Goal: Transaction & Acquisition: Purchase product/service

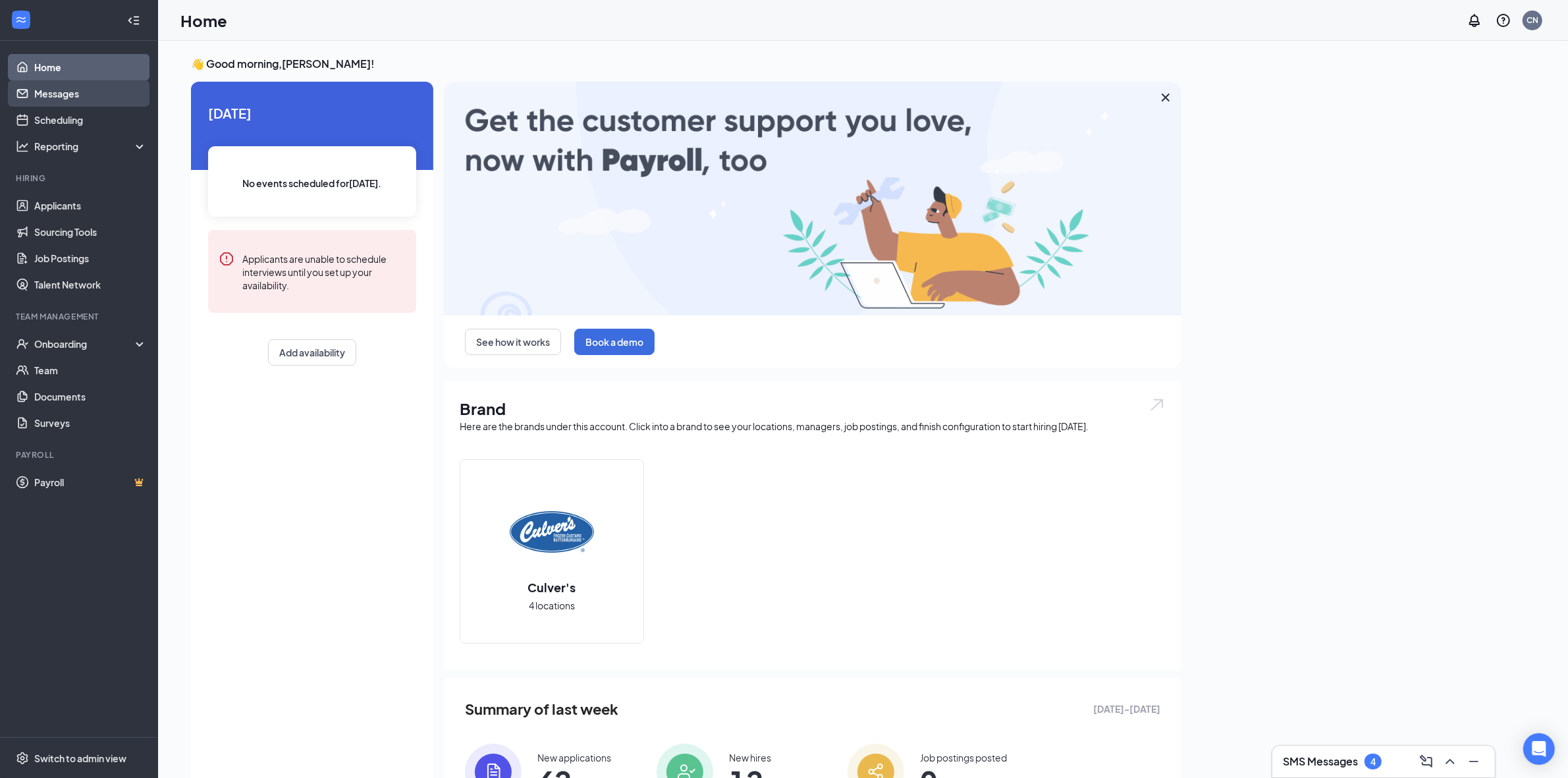
click at [64, 94] on link "Messages" at bounding box center [91, 93] width 112 height 26
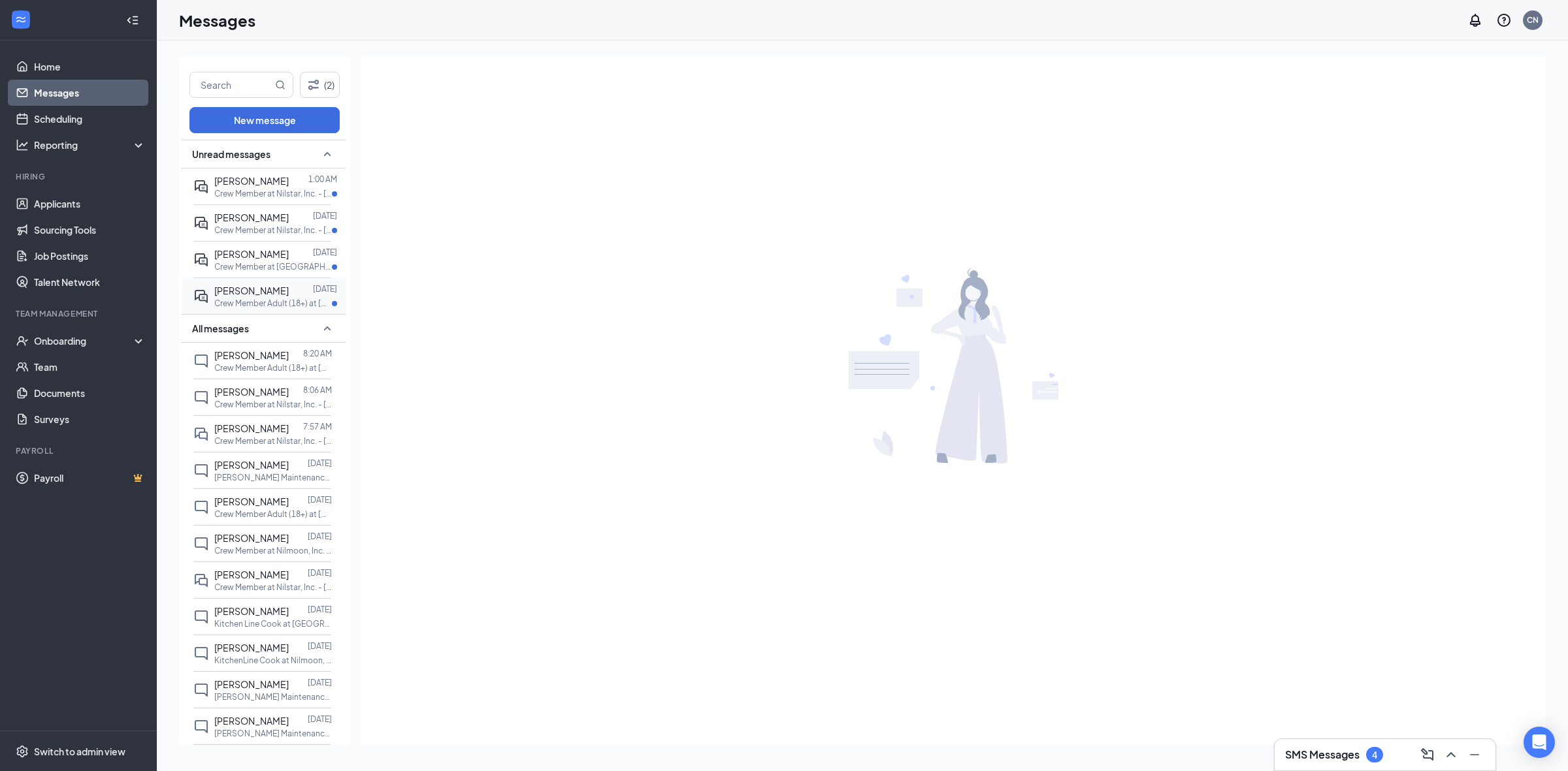
click at [236, 290] on span "[PERSON_NAME]" at bounding box center [251, 290] width 74 height 12
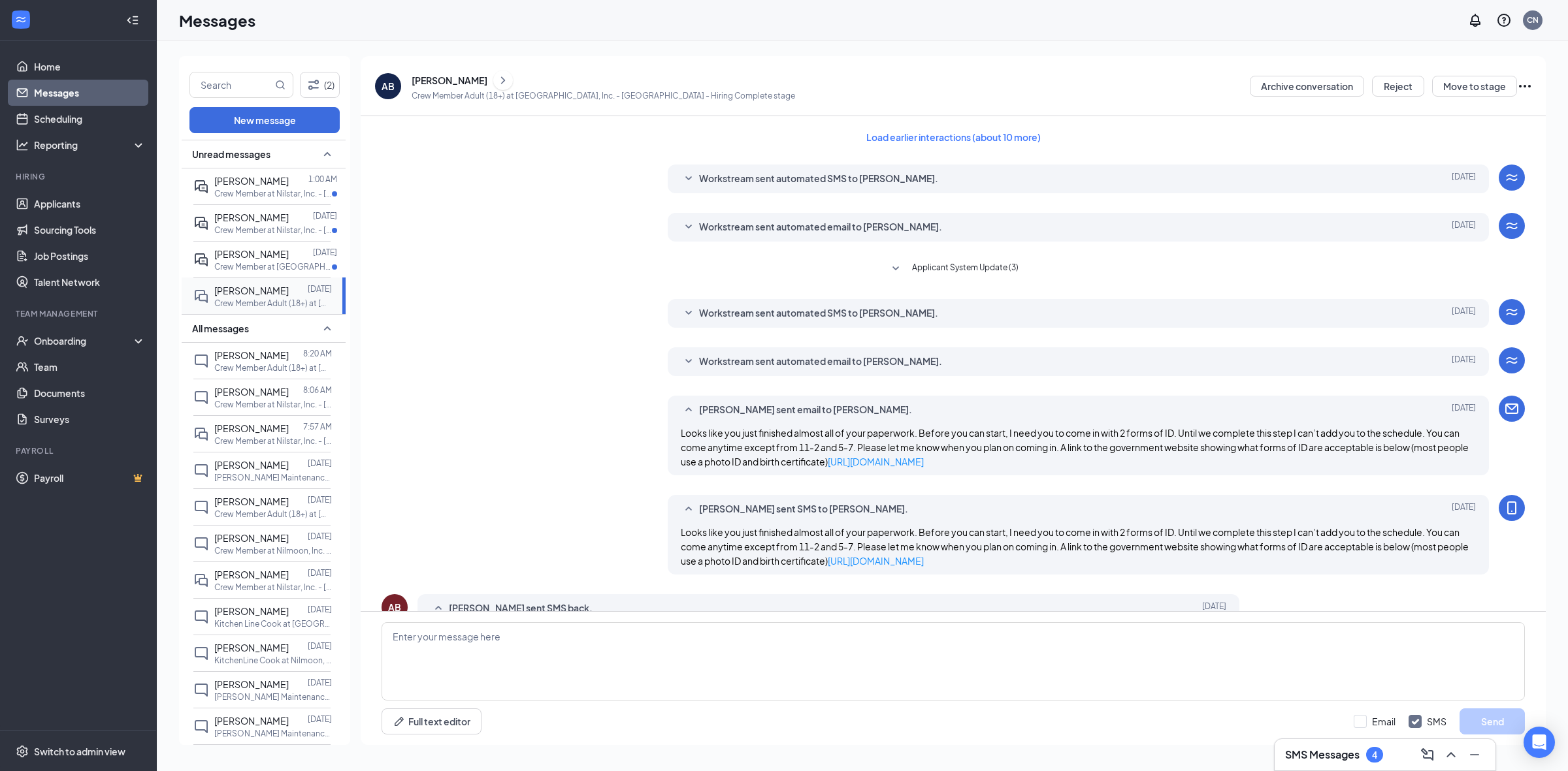
scroll to position [105, 0]
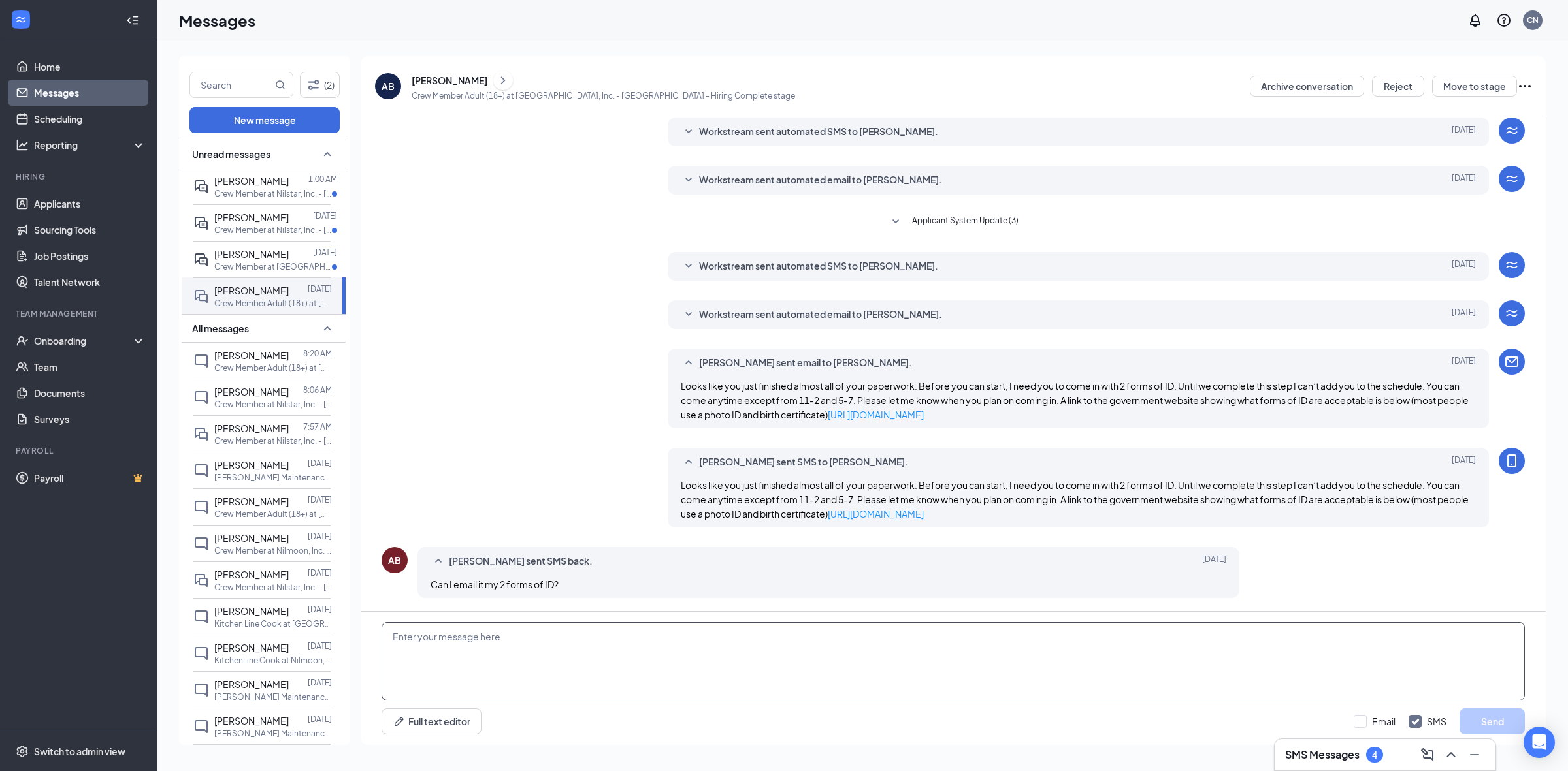
click at [687, 661] on textarea at bounding box center [953, 661] width 1143 height 78
type textarea "B"
type textarea "The law states that we have to see it in person. IF you are out of town we can …"
click at [1473, 716] on button "Send" at bounding box center [1492, 721] width 65 height 26
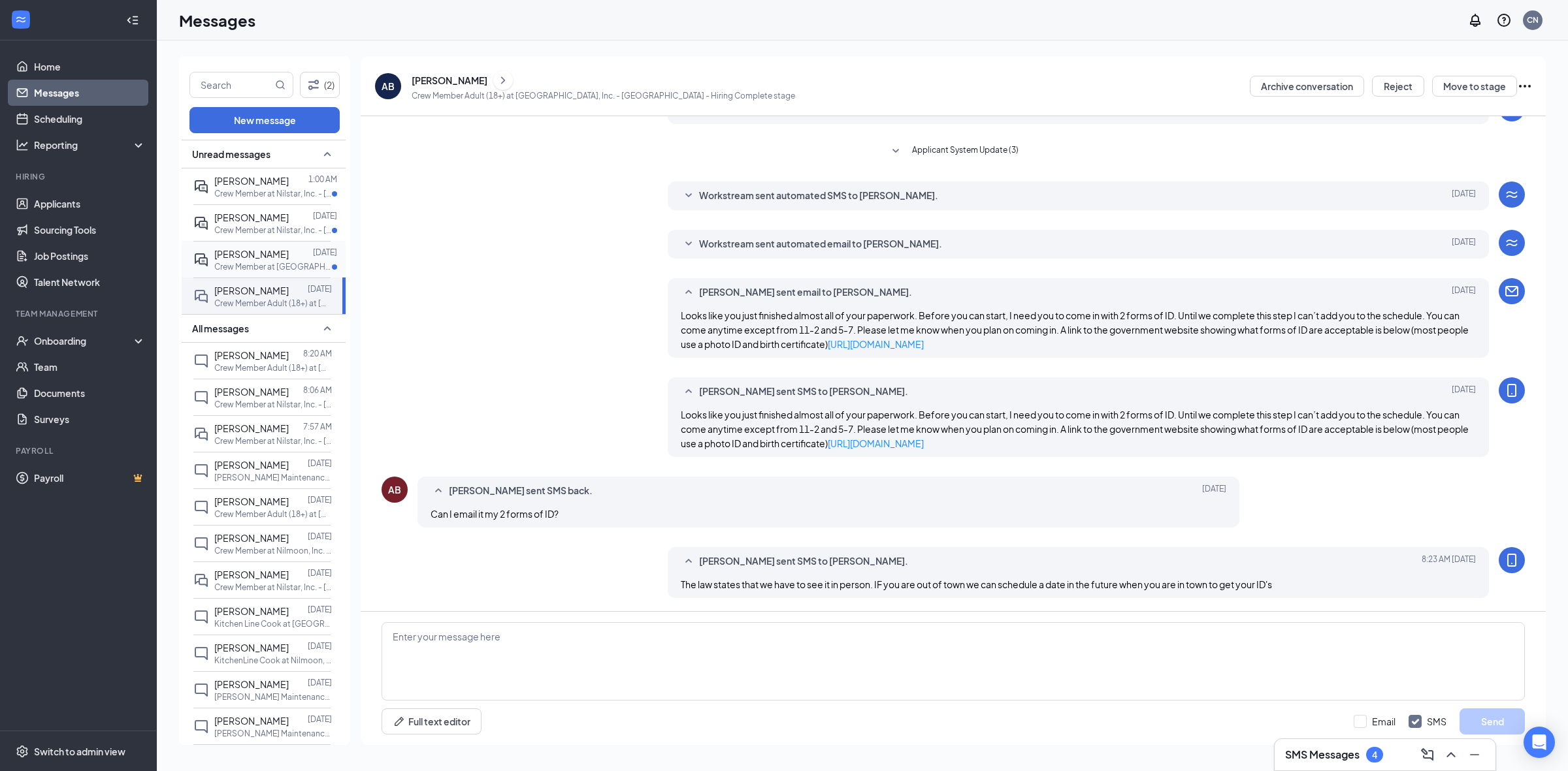
scroll to position [175, 0]
click at [253, 256] on span "[PERSON_NAME]" at bounding box center [251, 254] width 74 height 12
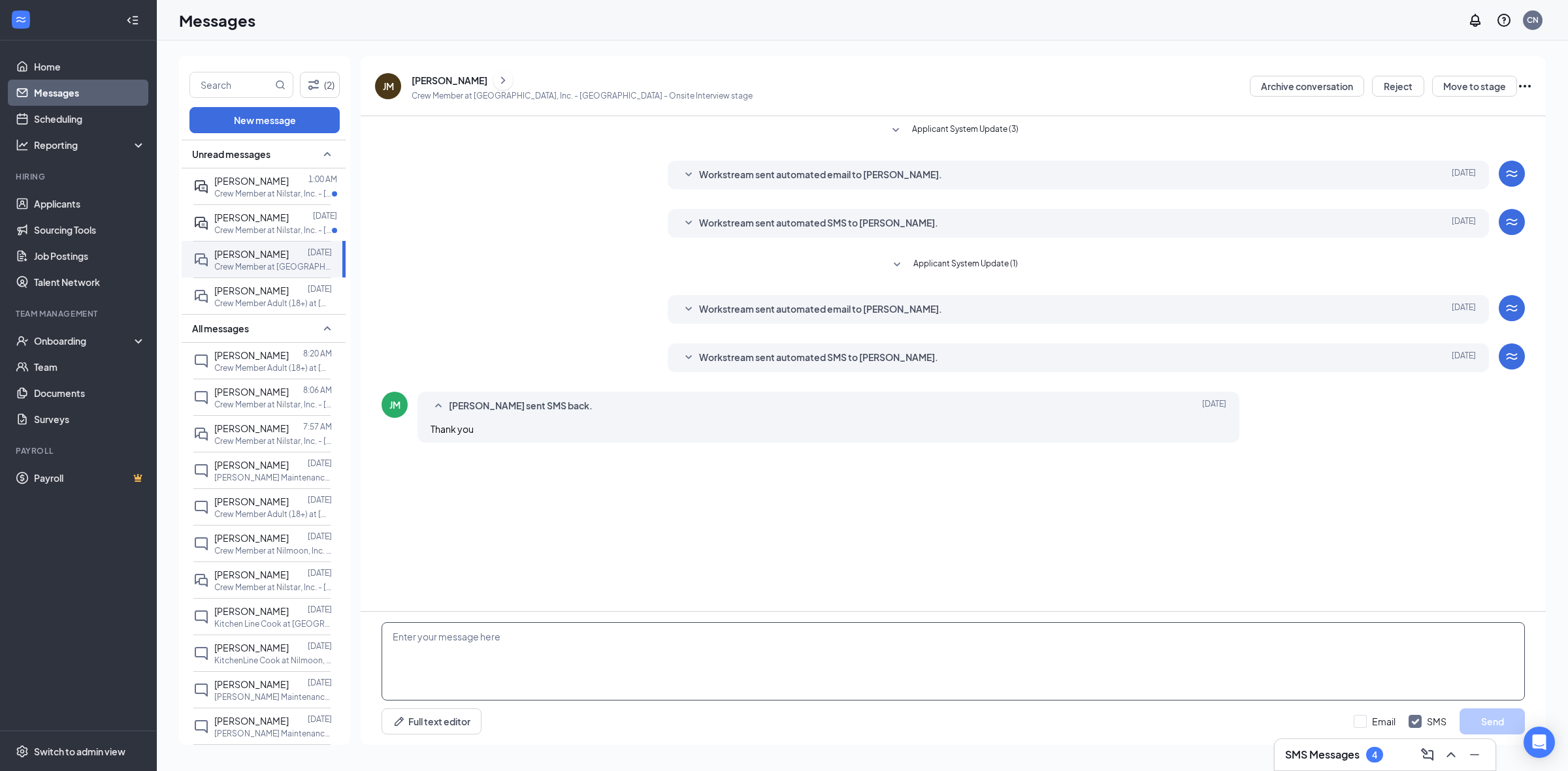
click at [765, 656] on textarea at bounding box center [953, 661] width 1143 height 78
click at [260, 230] on p "Crew Member at Nilstar, Inc. - [GEOGRAPHIC_DATA]" at bounding box center [273, 230] width 117 height 11
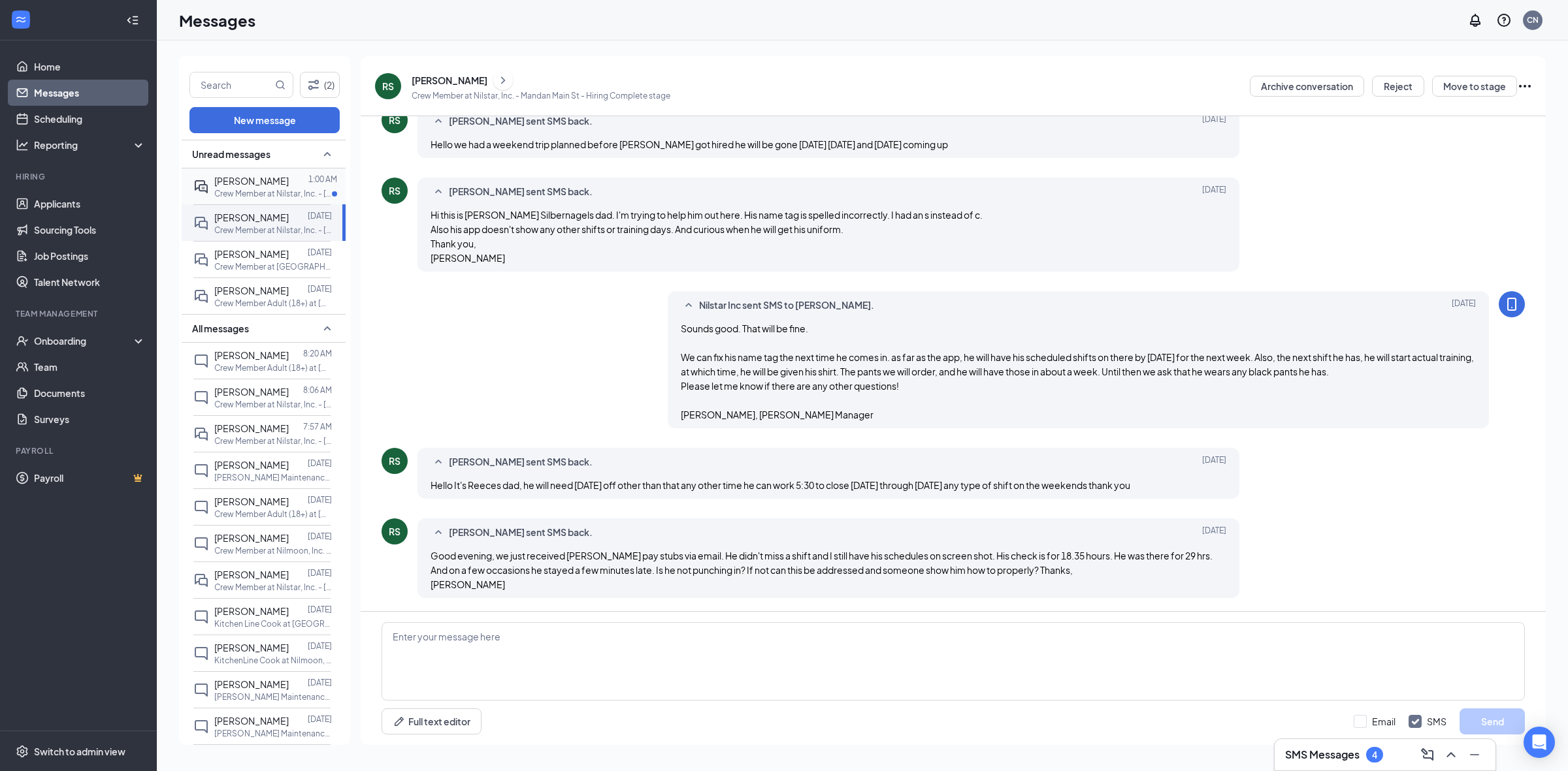
scroll to position [611, 0]
click at [697, 658] on textarea at bounding box center [953, 661] width 1143 height 78
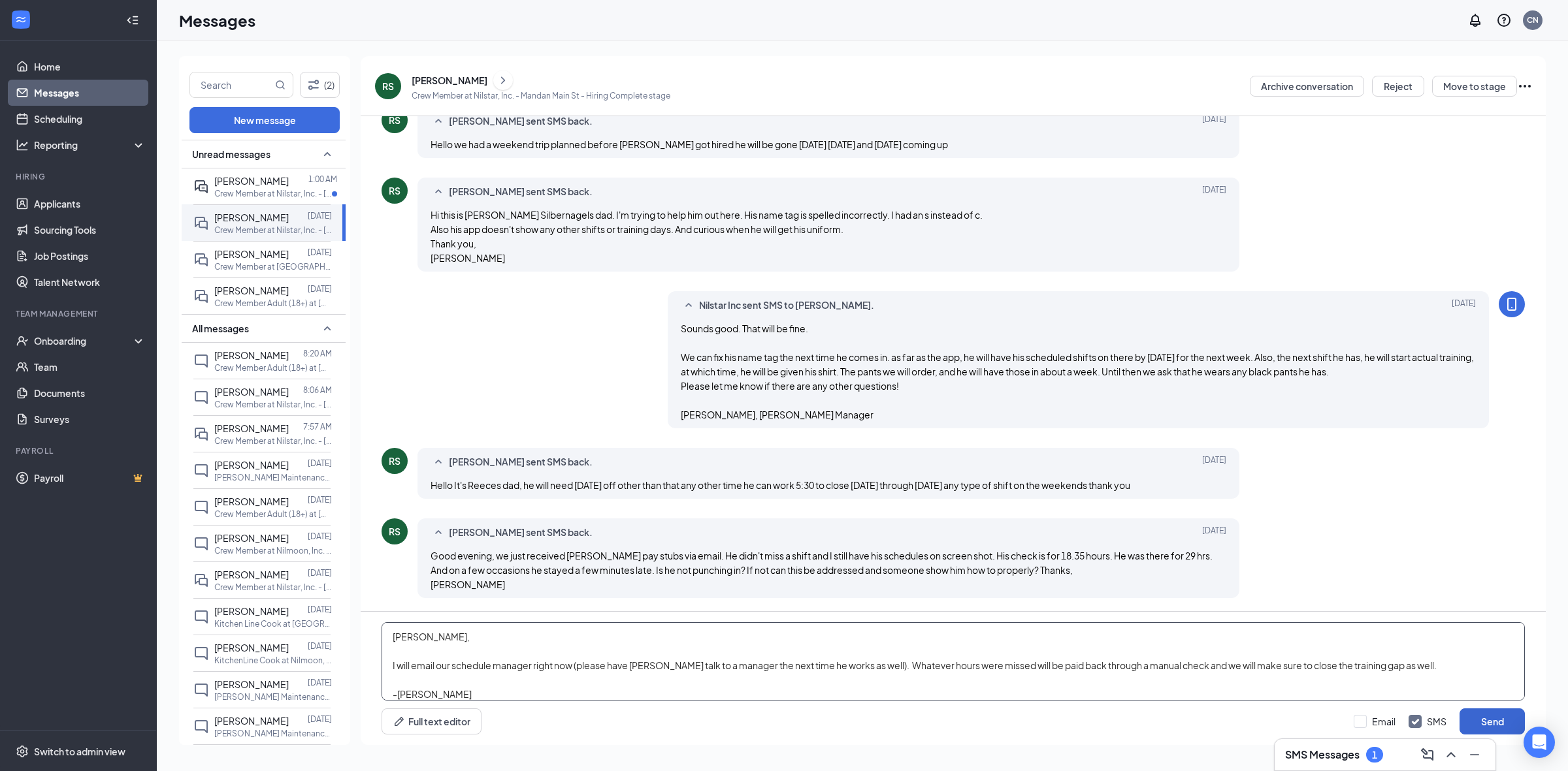
type textarea "[PERSON_NAME], I will email our schedule manager right now (please have [PERSON…"
click at [1490, 719] on button "Send" at bounding box center [1492, 721] width 65 height 26
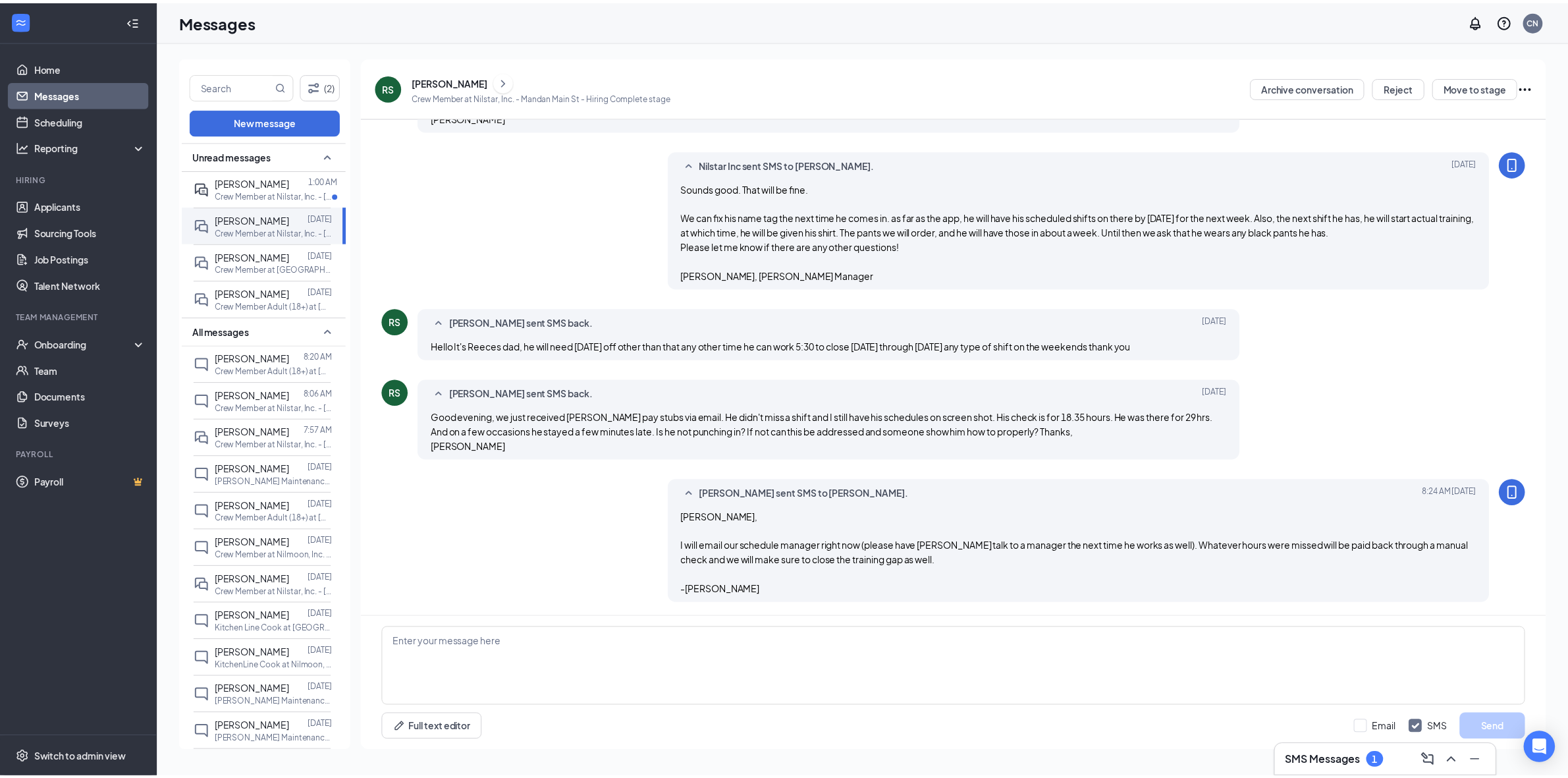
scroll to position [760, 0]
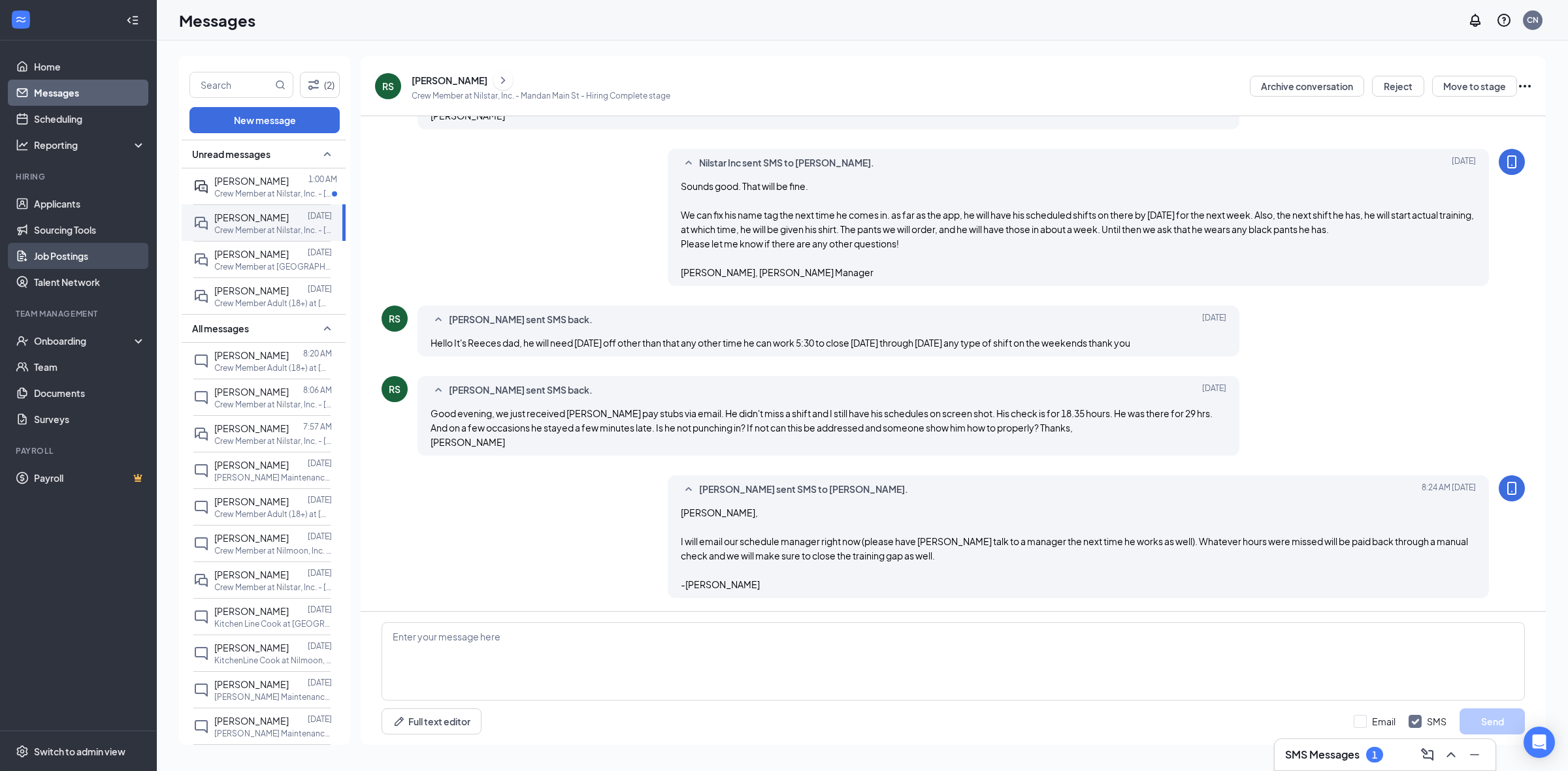
click at [84, 256] on link "Job Postings" at bounding box center [90, 256] width 111 height 26
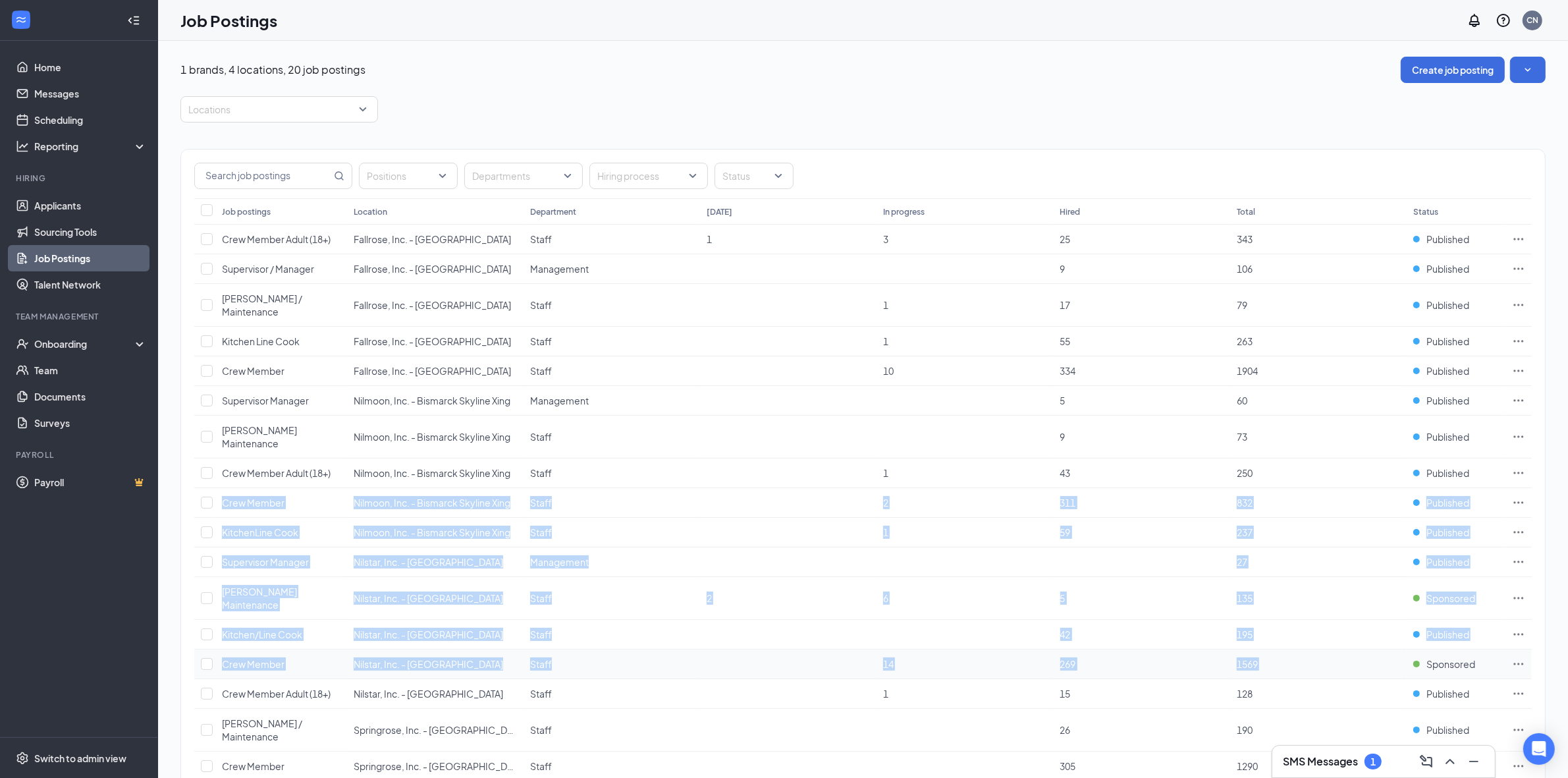
drag, startPoint x: 1522, startPoint y: 447, endPoint x: 1499, endPoint y: 630, distance: 184.4
click at [1499, 630] on tbody "Crew Member Adult (18+) Fallrose, Inc. - [GEOGRAPHIC_DATA] Staff 1 3 25 343 Pub…" at bounding box center [862, 547] width 1337 height 645
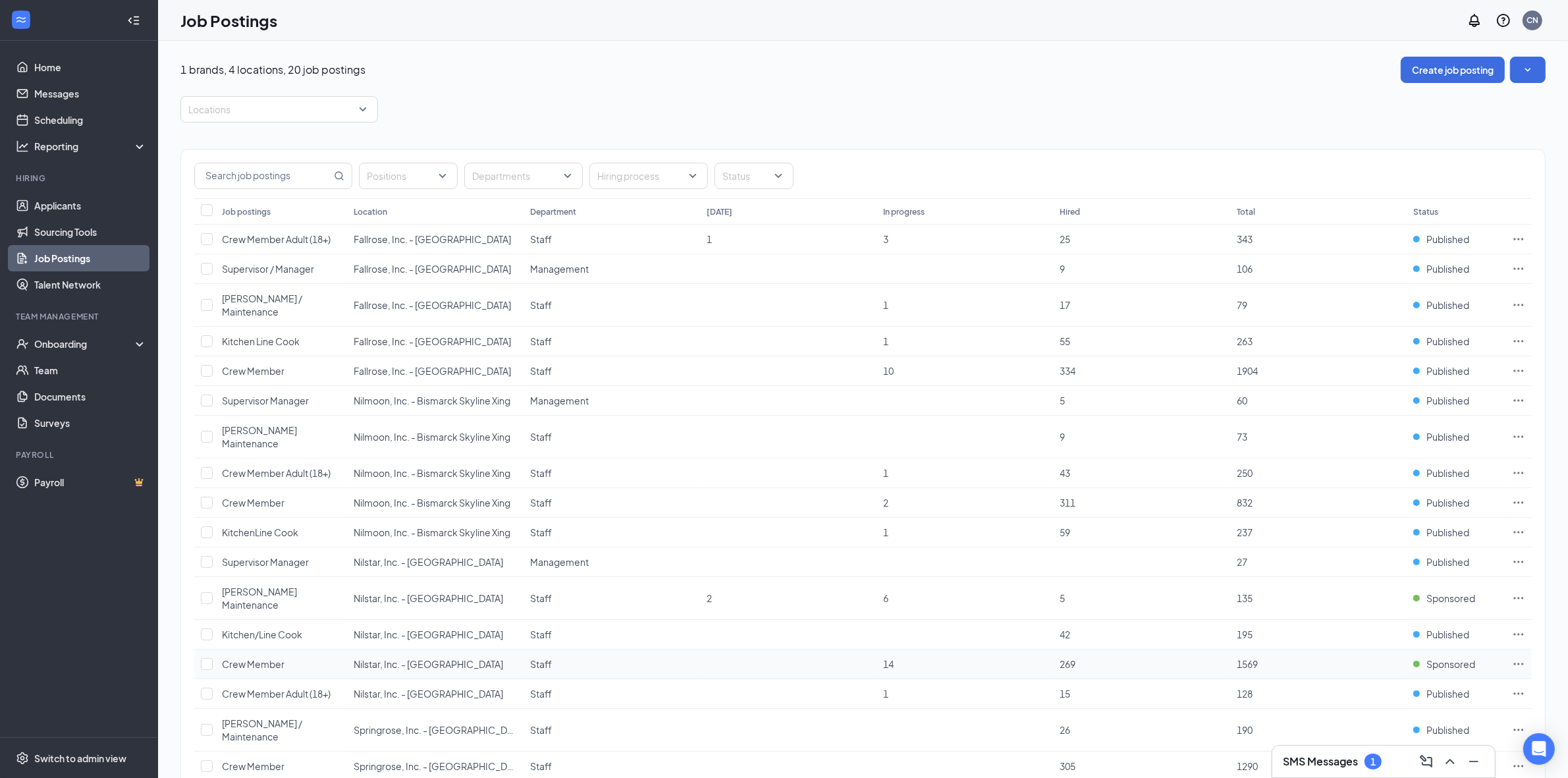
click at [1528, 650] on td at bounding box center [1518, 665] width 26 height 30
click at [1523, 657] on icon "Ellipses" at bounding box center [1519, 664] width 13 height 13
click at [1420, 689] on span "View sourcing tools" at bounding box center [1379, 685] width 83 height 12
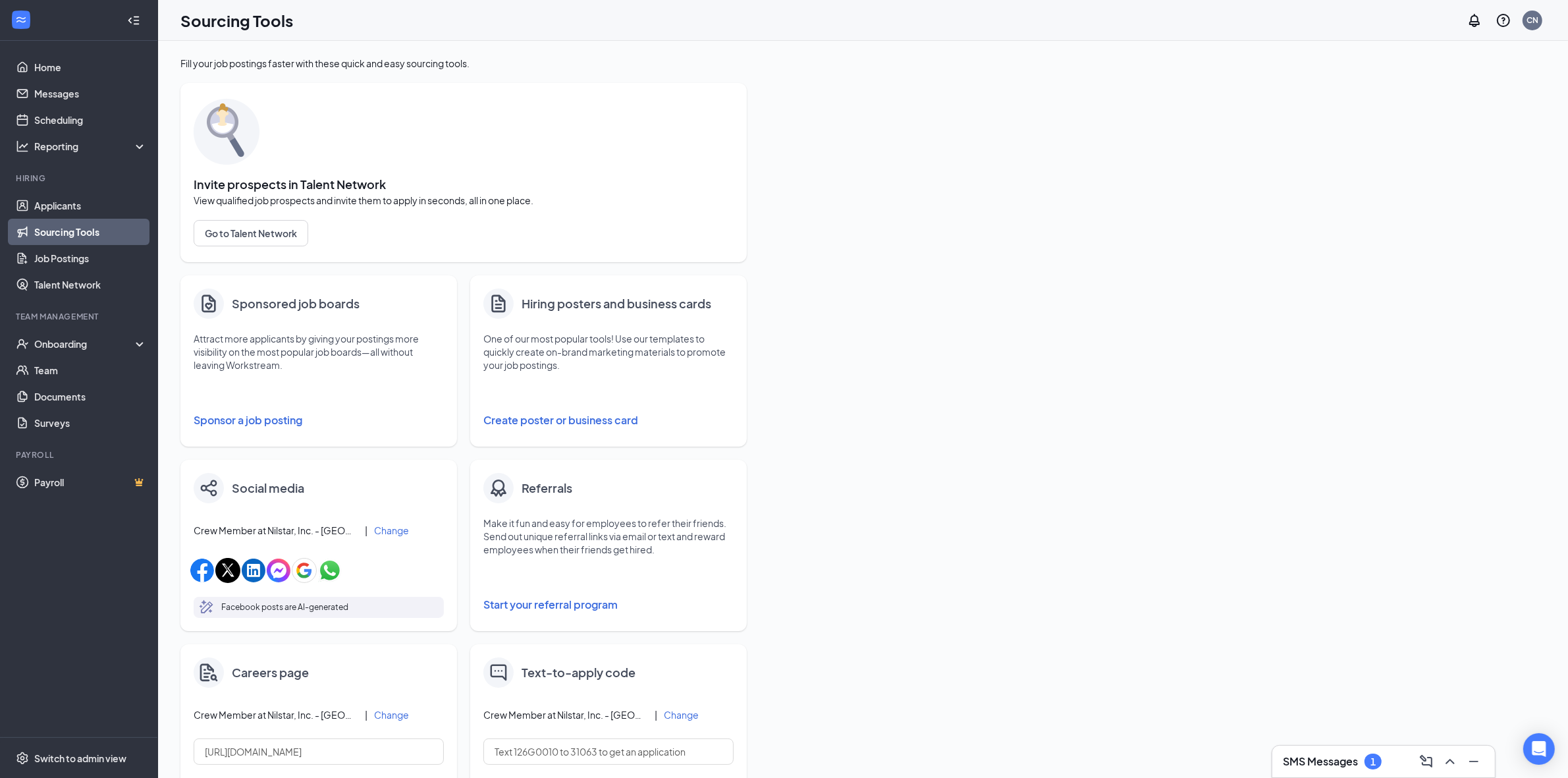
click at [290, 417] on button "Sponsor a job posting" at bounding box center [318, 420] width 250 height 26
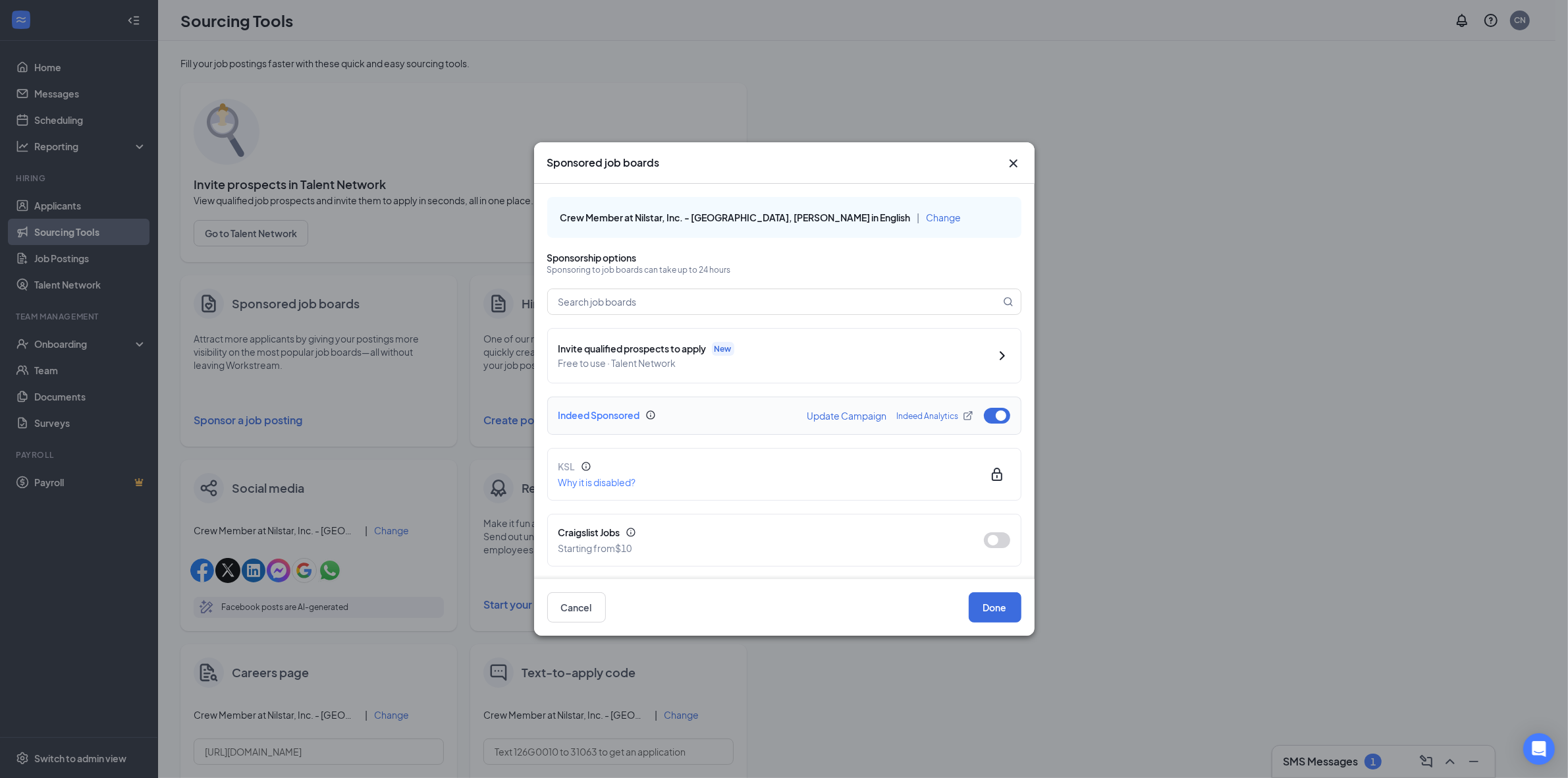
click at [984, 418] on button "button" at bounding box center [996, 415] width 26 height 16
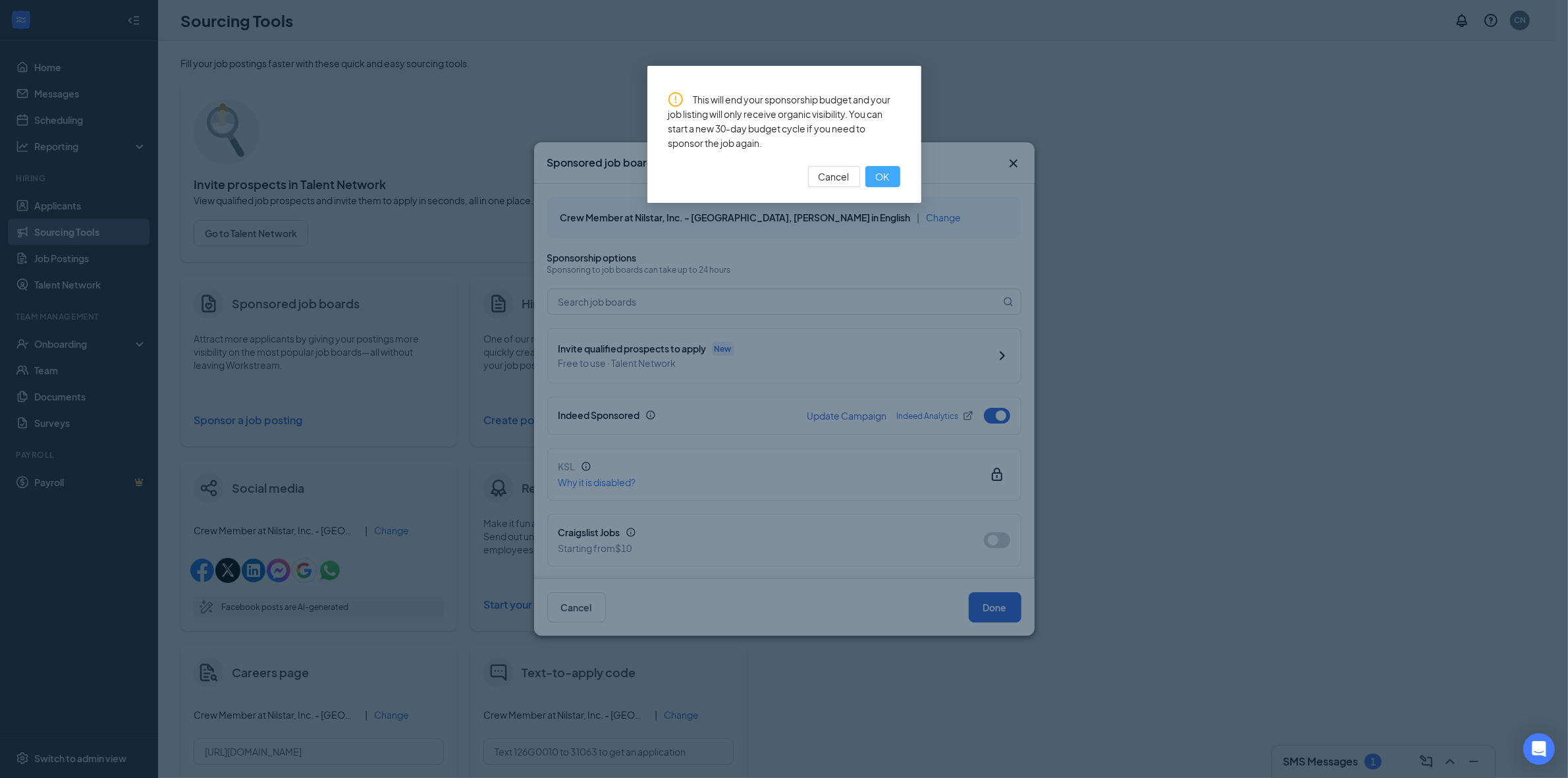
click at [891, 166] on button "OK" at bounding box center [883, 177] width 35 height 21
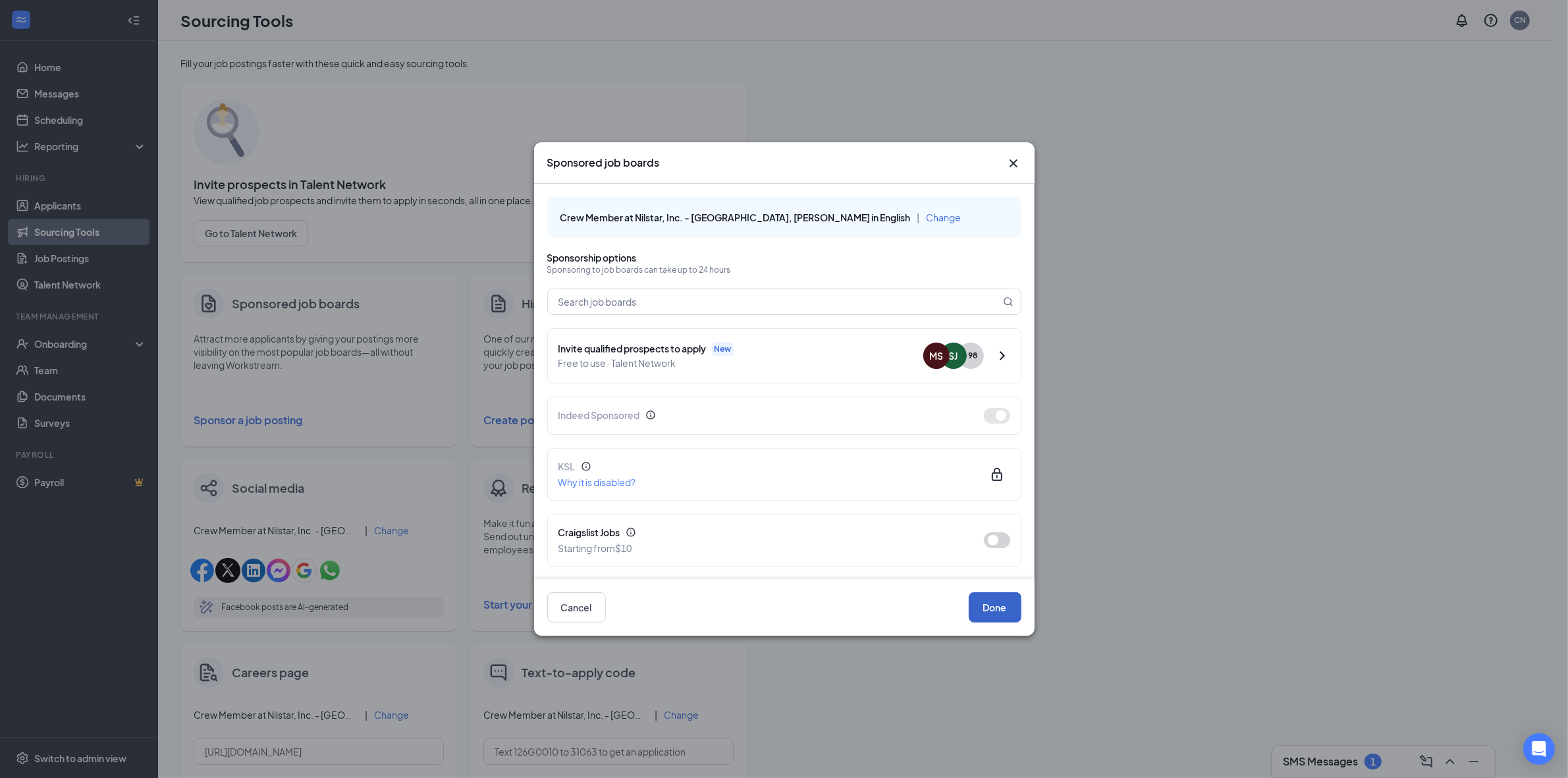
click at [998, 605] on button "Done" at bounding box center [995, 607] width 52 height 30
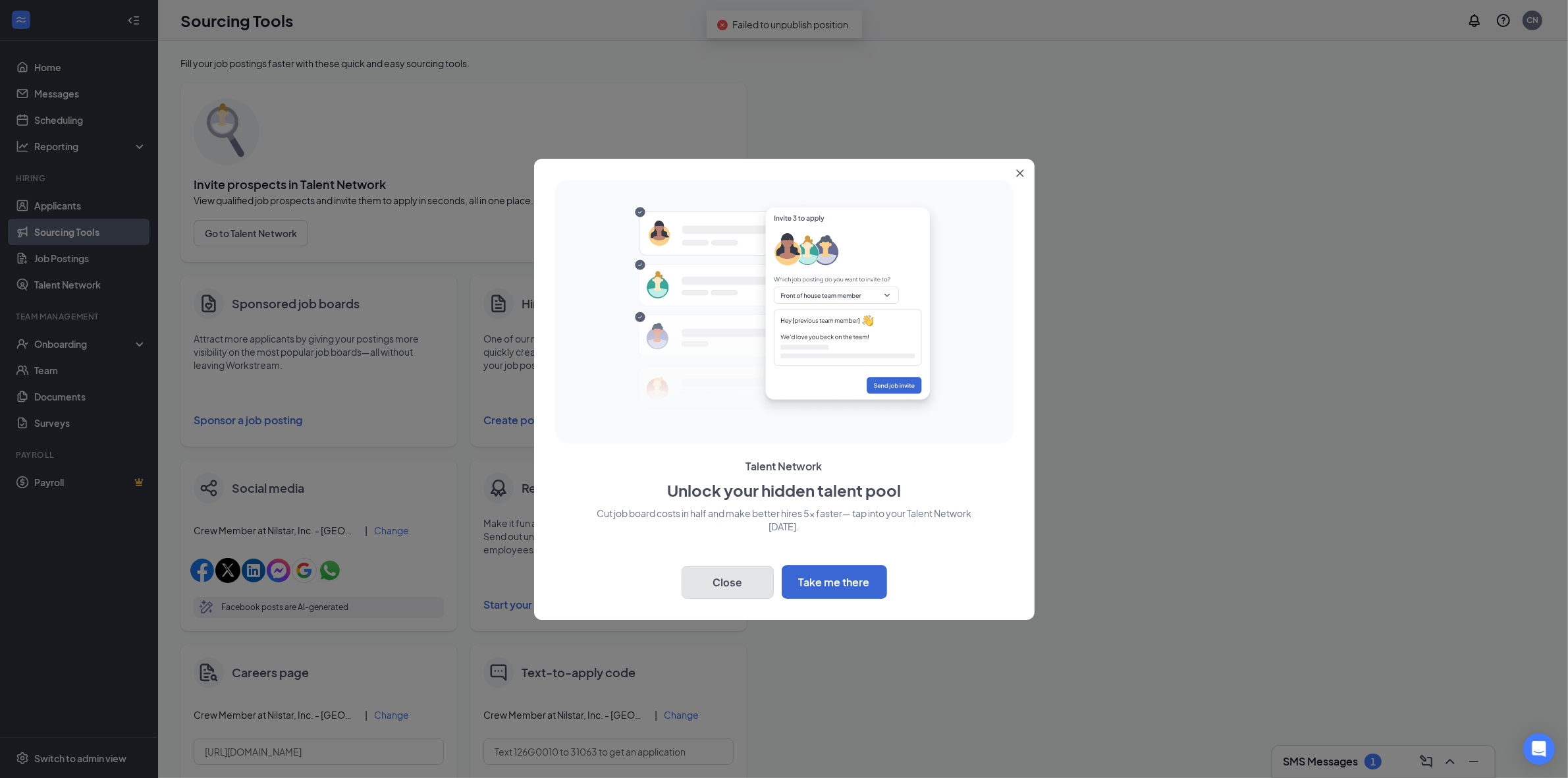
click at [713, 586] on button "Close" at bounding box center [727, 582] width 92 height 33
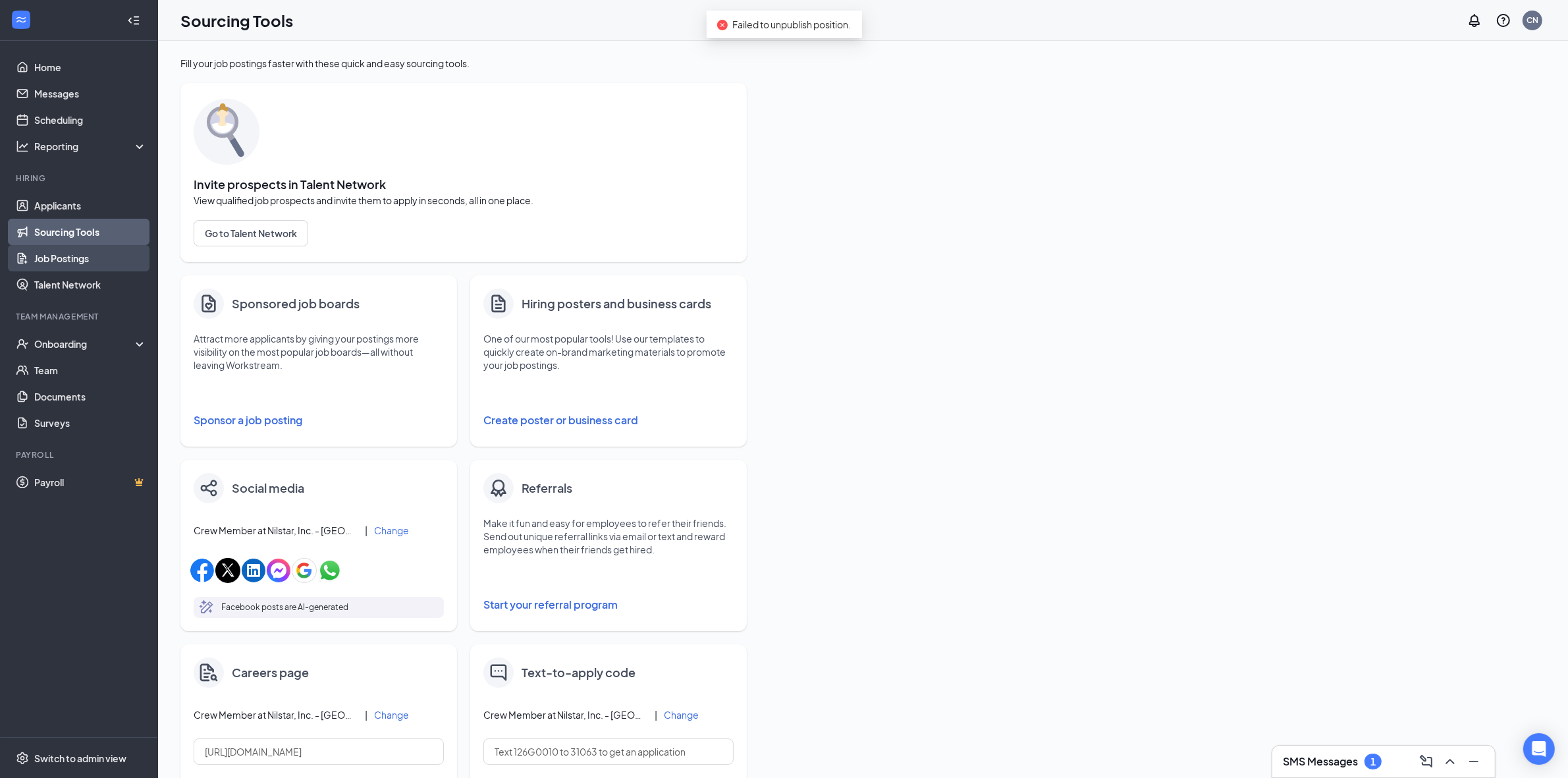
click at [85, 249] on link "Job Postings" at bounding box center [91, 258] width 112 height 26
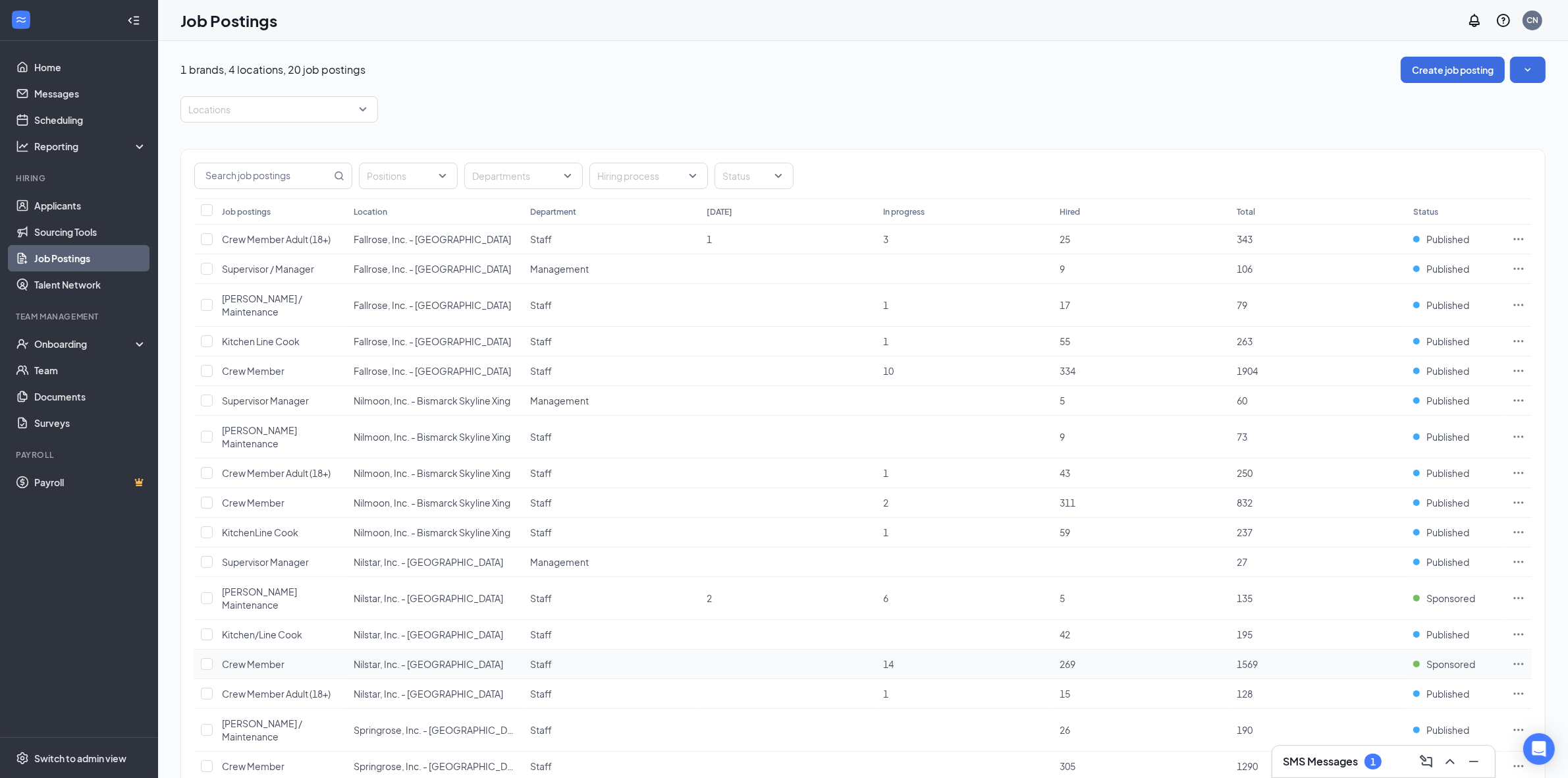
click at [1518, 663] on icon "Ellipses" at bounding box center [1519, 663] width 10 height 2
click at [1433, 696] on p "Get more applicants with these quick and easy sourcing tools." at bounding box center [1426, 706] width 177 height 22
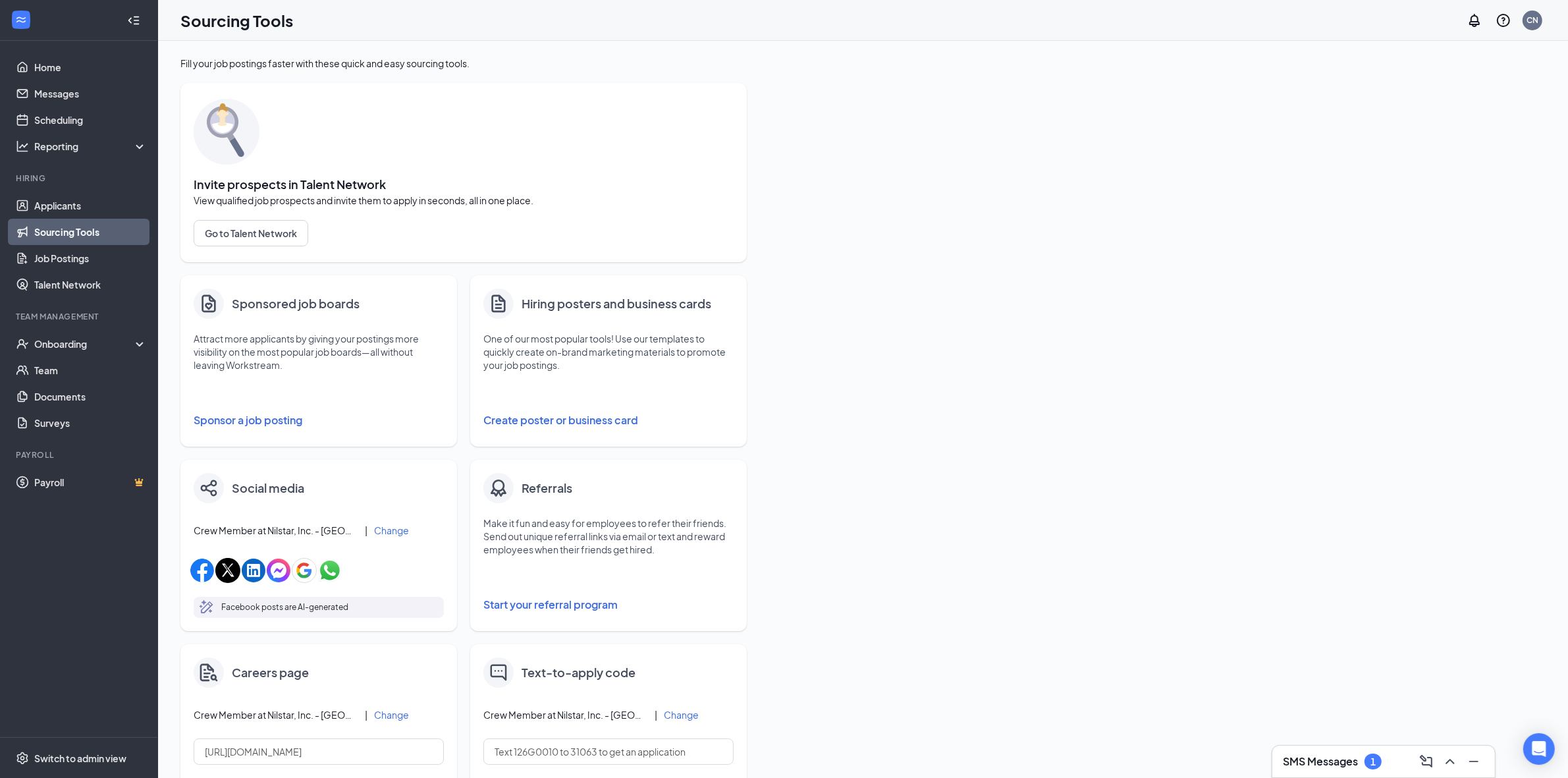
click at [276, 417] on button "Sponsor a job posting" at bounding box center [318, 420] width 250 height 26
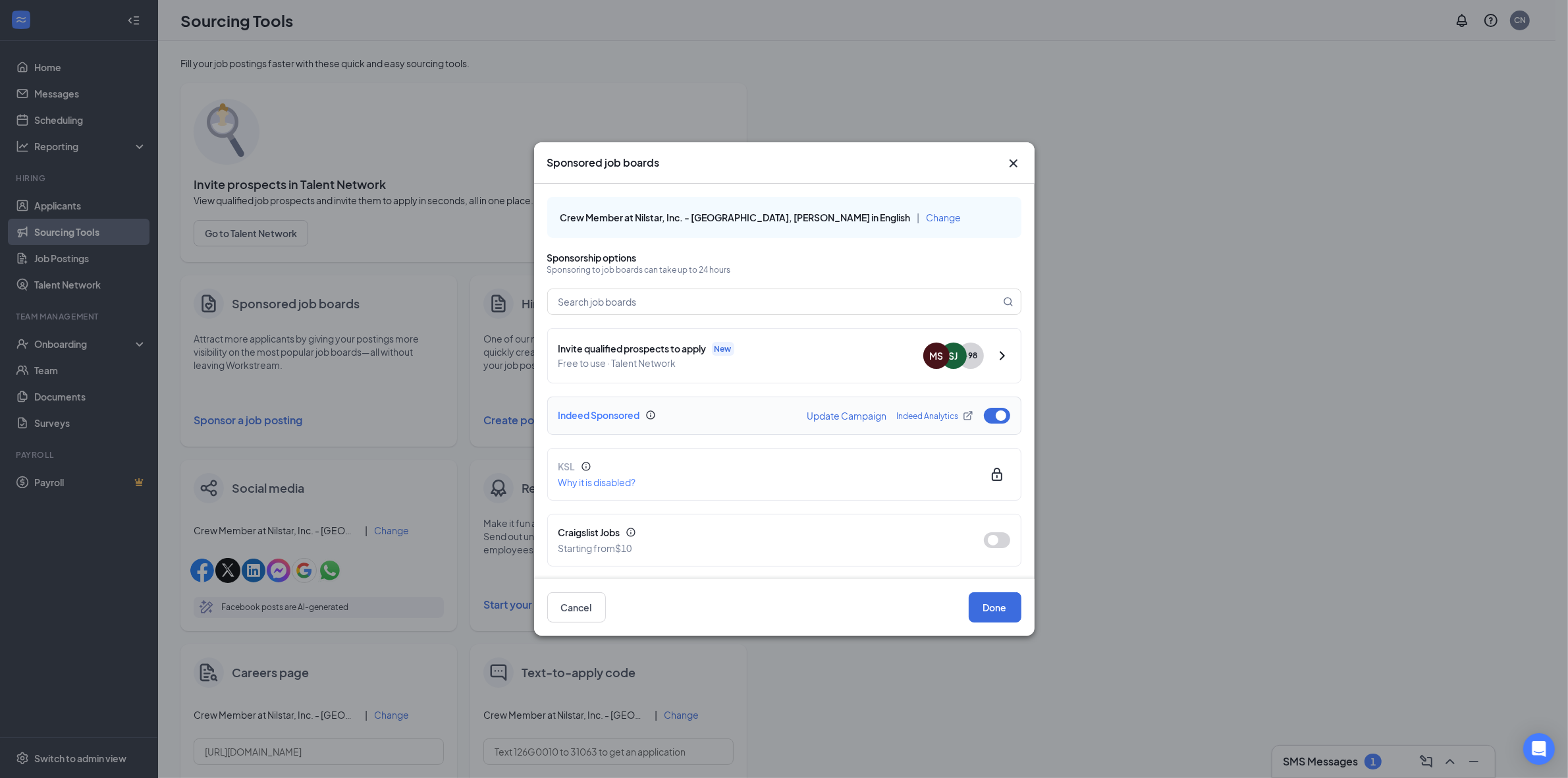
click at [993, 418] on button "button" at bounding box center [996, 415] width 26 height 16
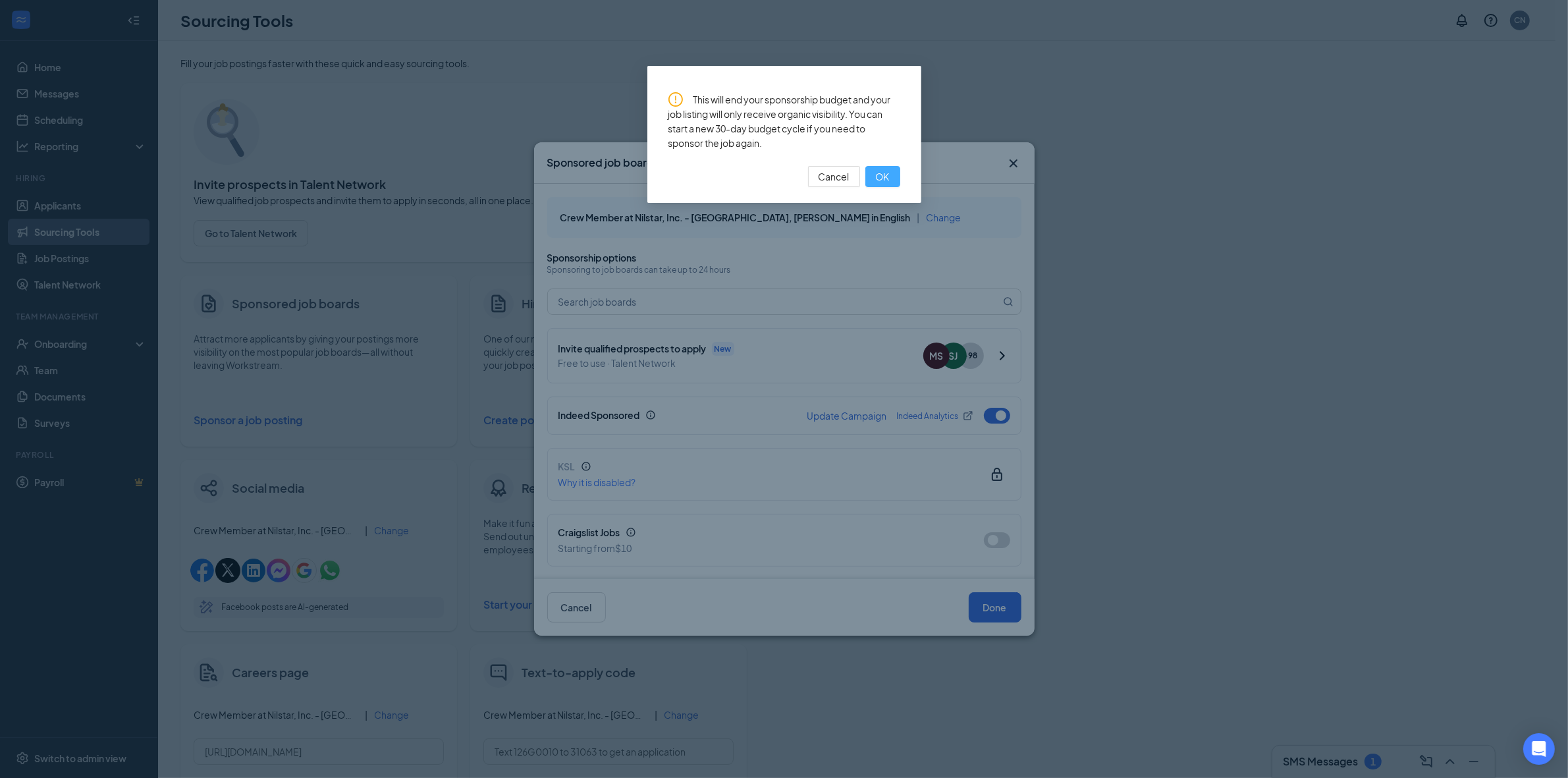
click at [886, 182] on span "OK" at bounding box center [883, 176] width 13 height 14
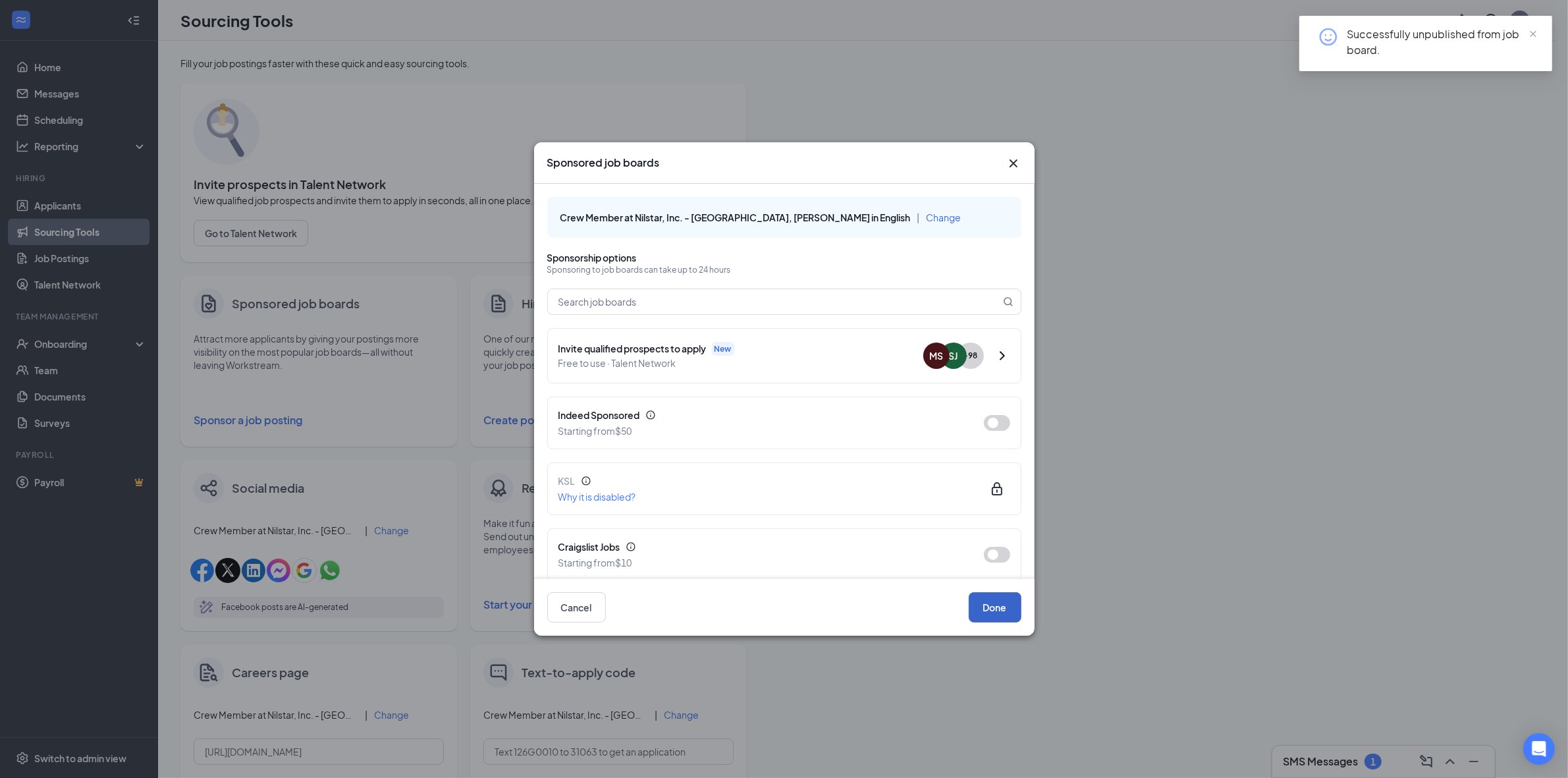
click at [992, 607] on button "Done" at bounding box center [995, 607] width 52 height 30
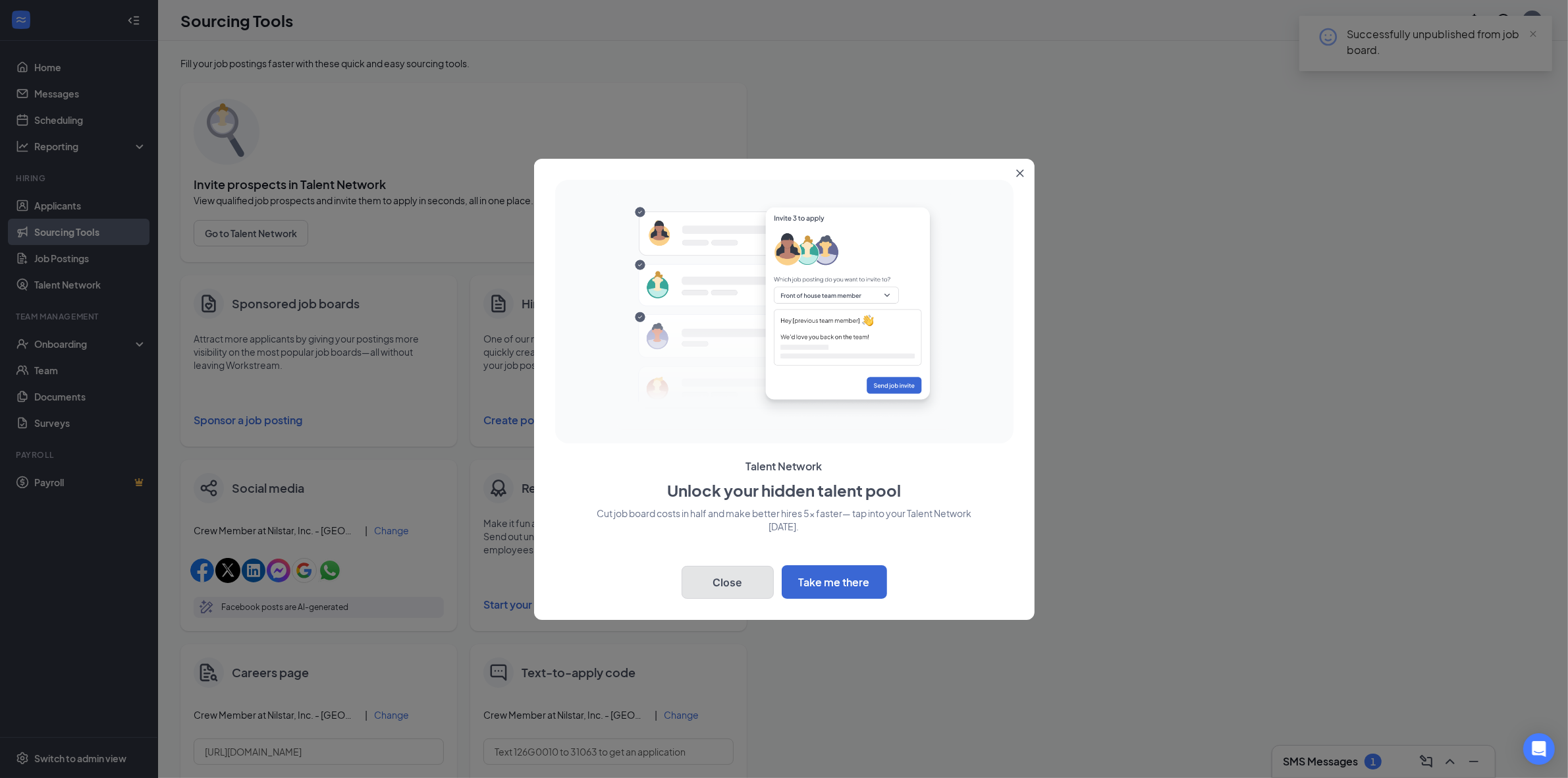
click at [733, 585] on button "Close" at bounding box center [727, 582] width 92 height 33
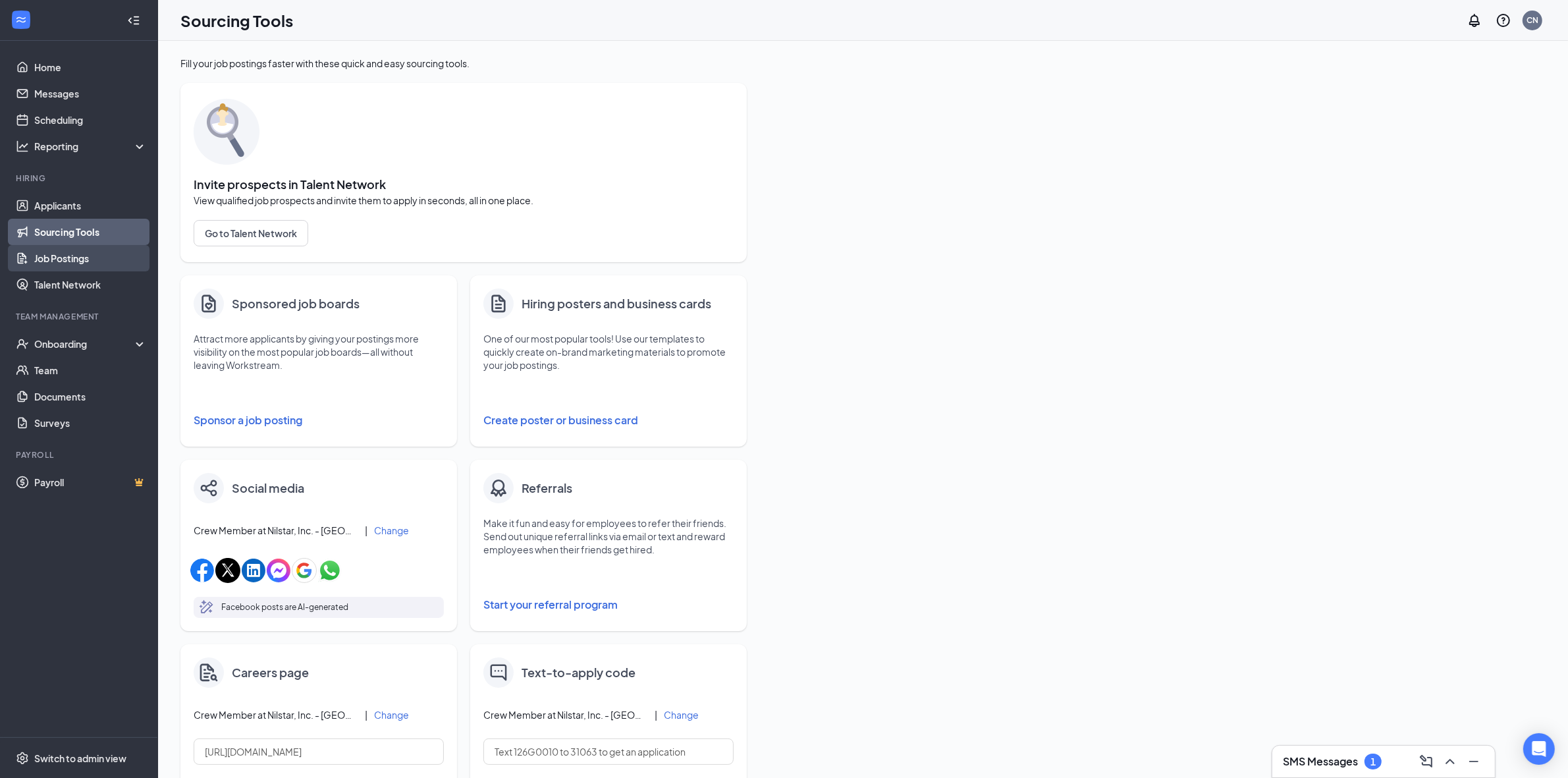
click at [96, 261] on link "Job Postings" at bounding box center [91, 258] width 112 height 26
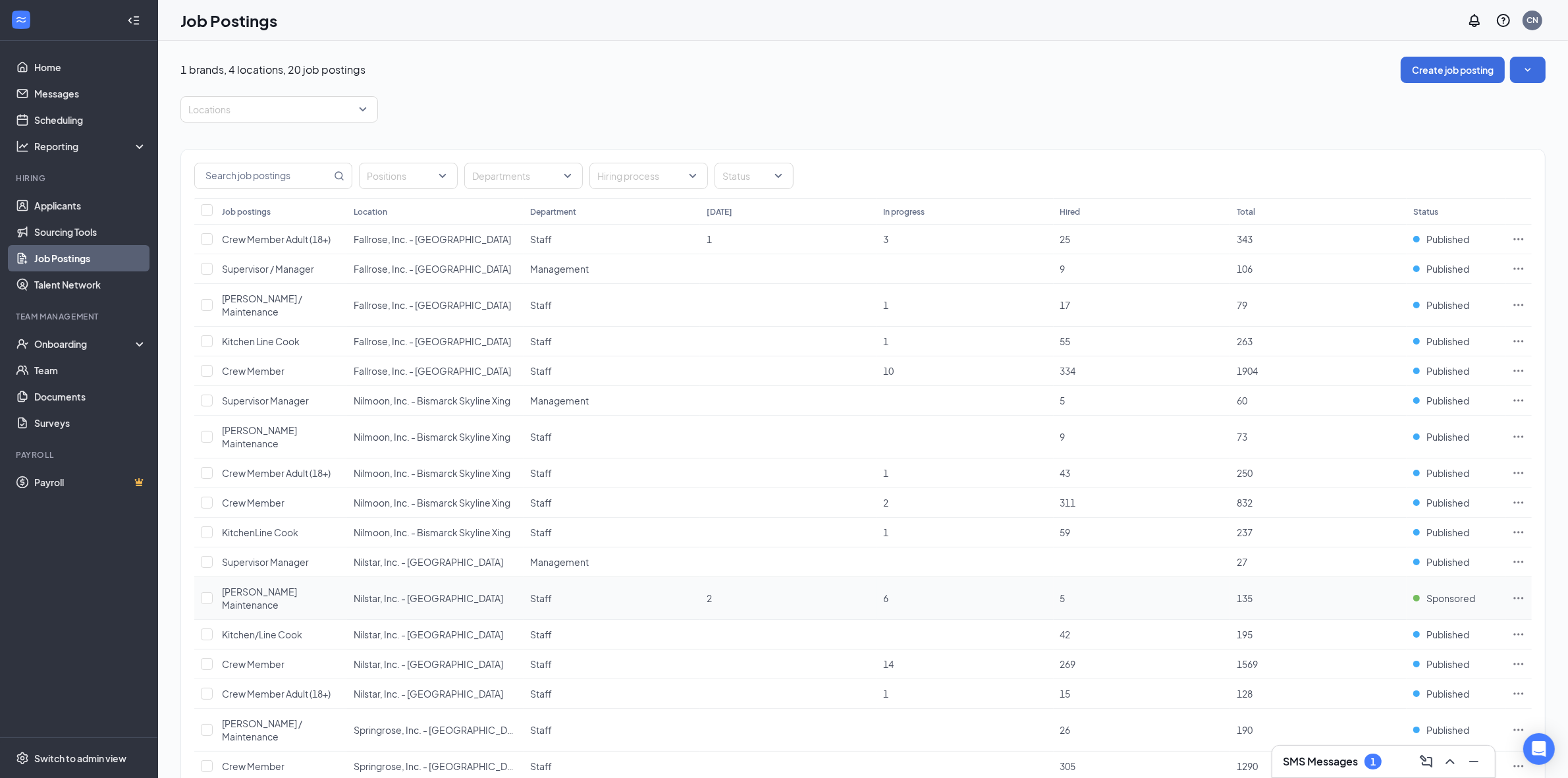
click at [1520, 591] on icon "Ellipses" at bounding box center [1519, 598] width 13 height 13
click at [1413, 640] on p "Get more applicants with these quick and easy sourcing tools." at bounding box center [1426, 646] width 177 height 22
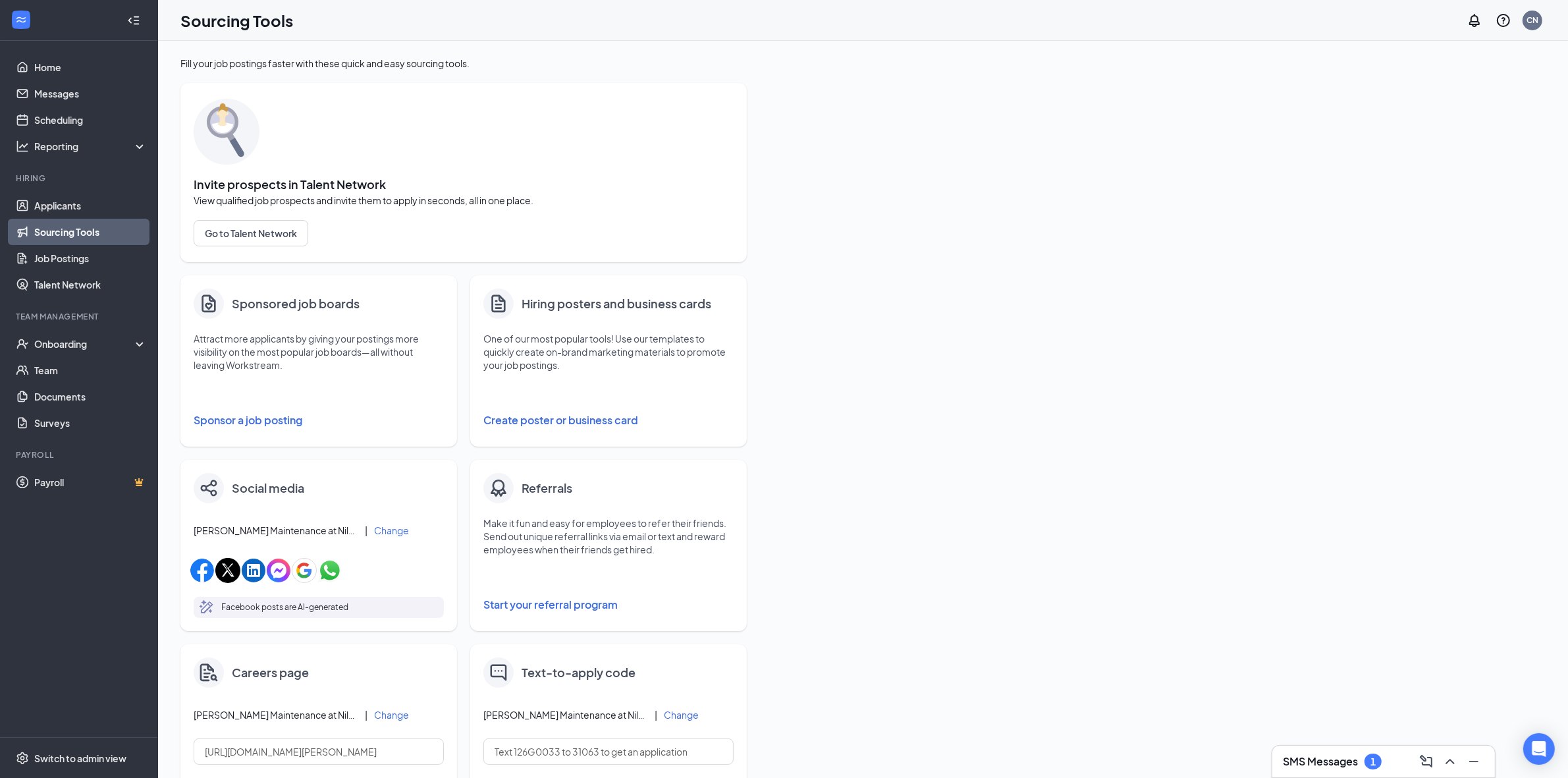
click at [280, 418] on button "Sponsor a job posting" at bounding box center [318, 420] width 250 height 26
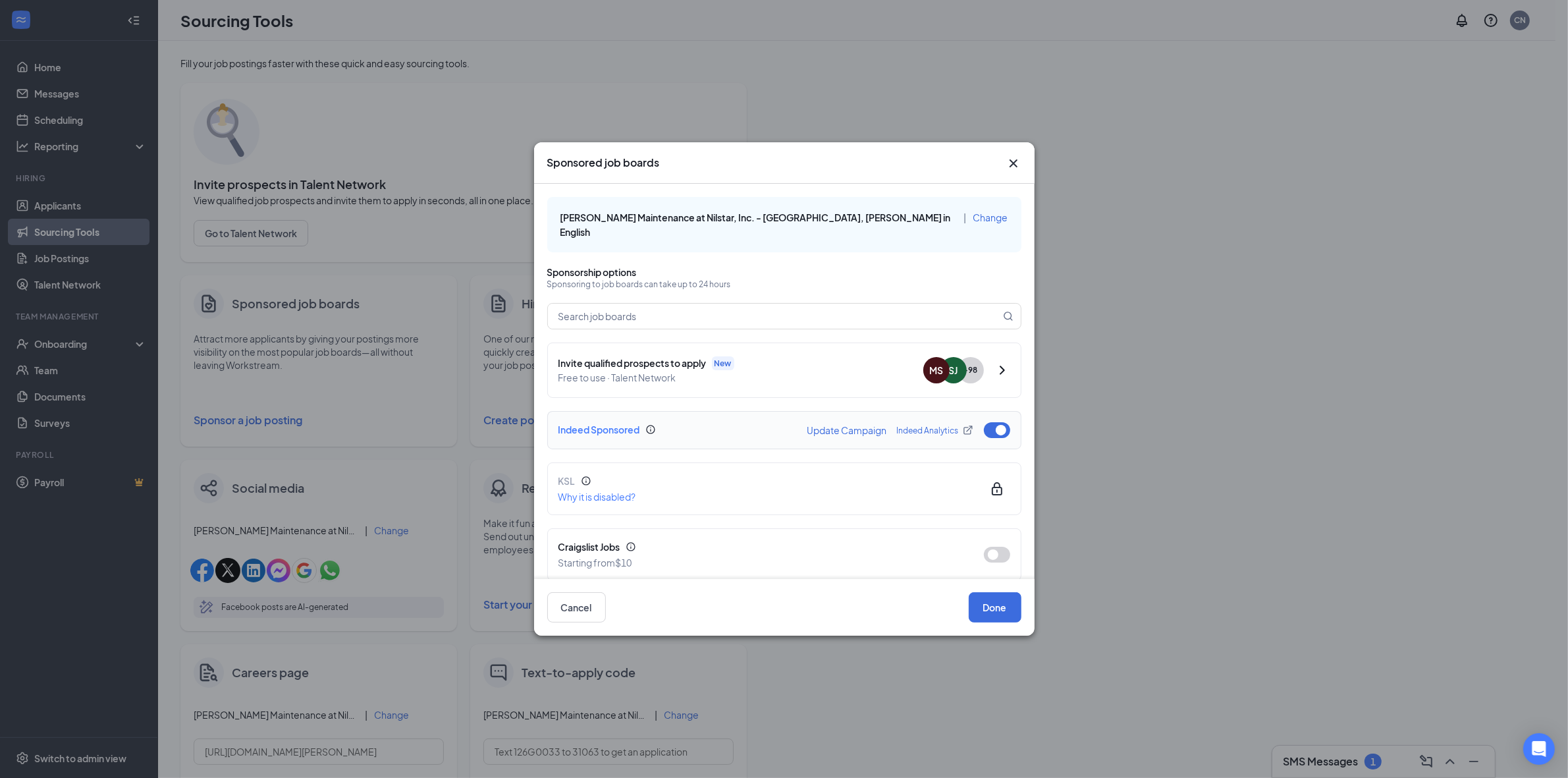
click at [984, 422] on button "button" at bounding box center [996, 429] width 26 height 16
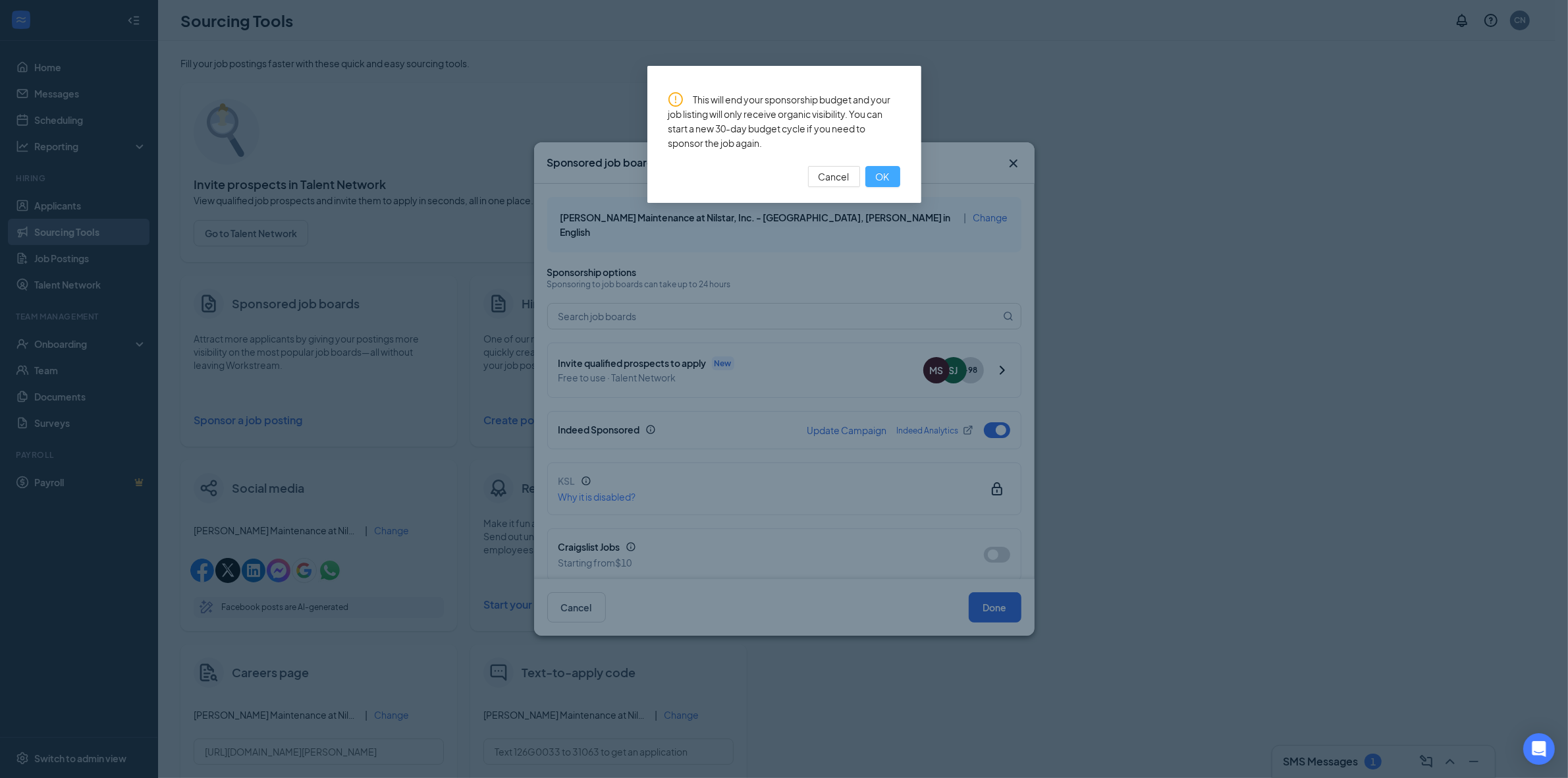
click at [880, 173] on span "OK" at bounding box center [883, 176] width 13 height 14
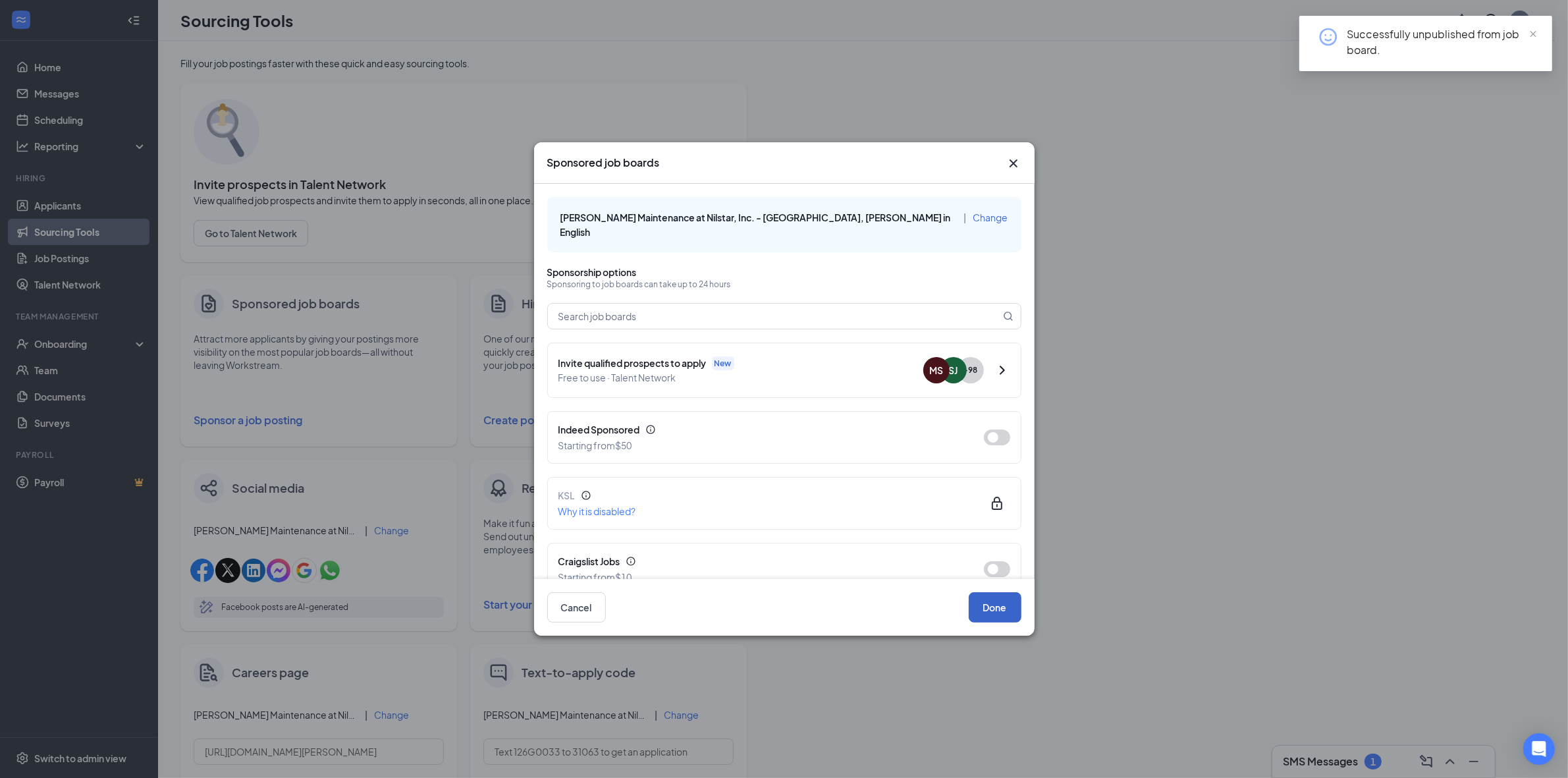
click at [988, 607] on button "Done" at bounding box center [995, 607] width 52 height 30
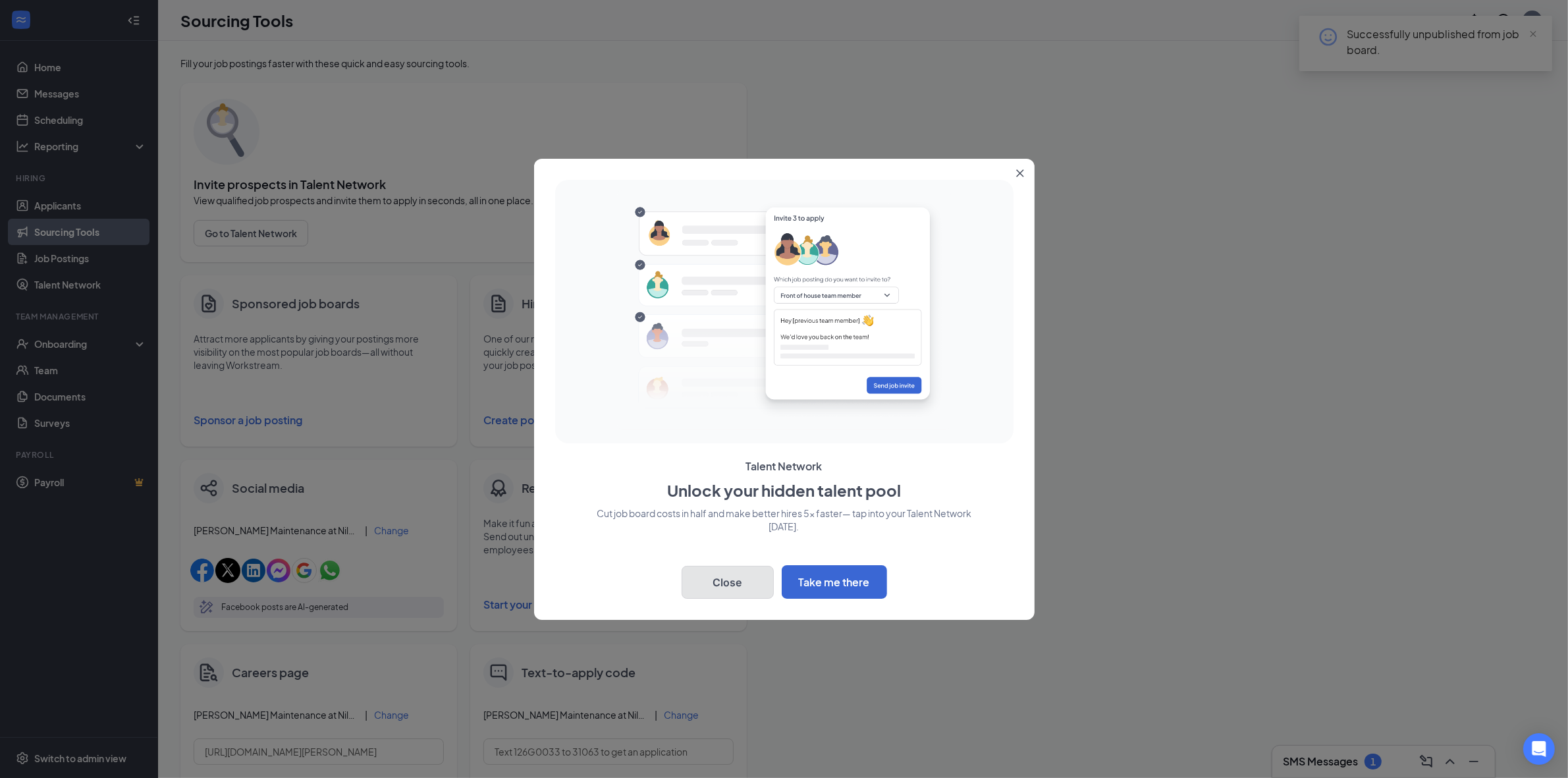
click at [728, 581] on button "Close" at bounding box center [727, 582] width 92 height 33
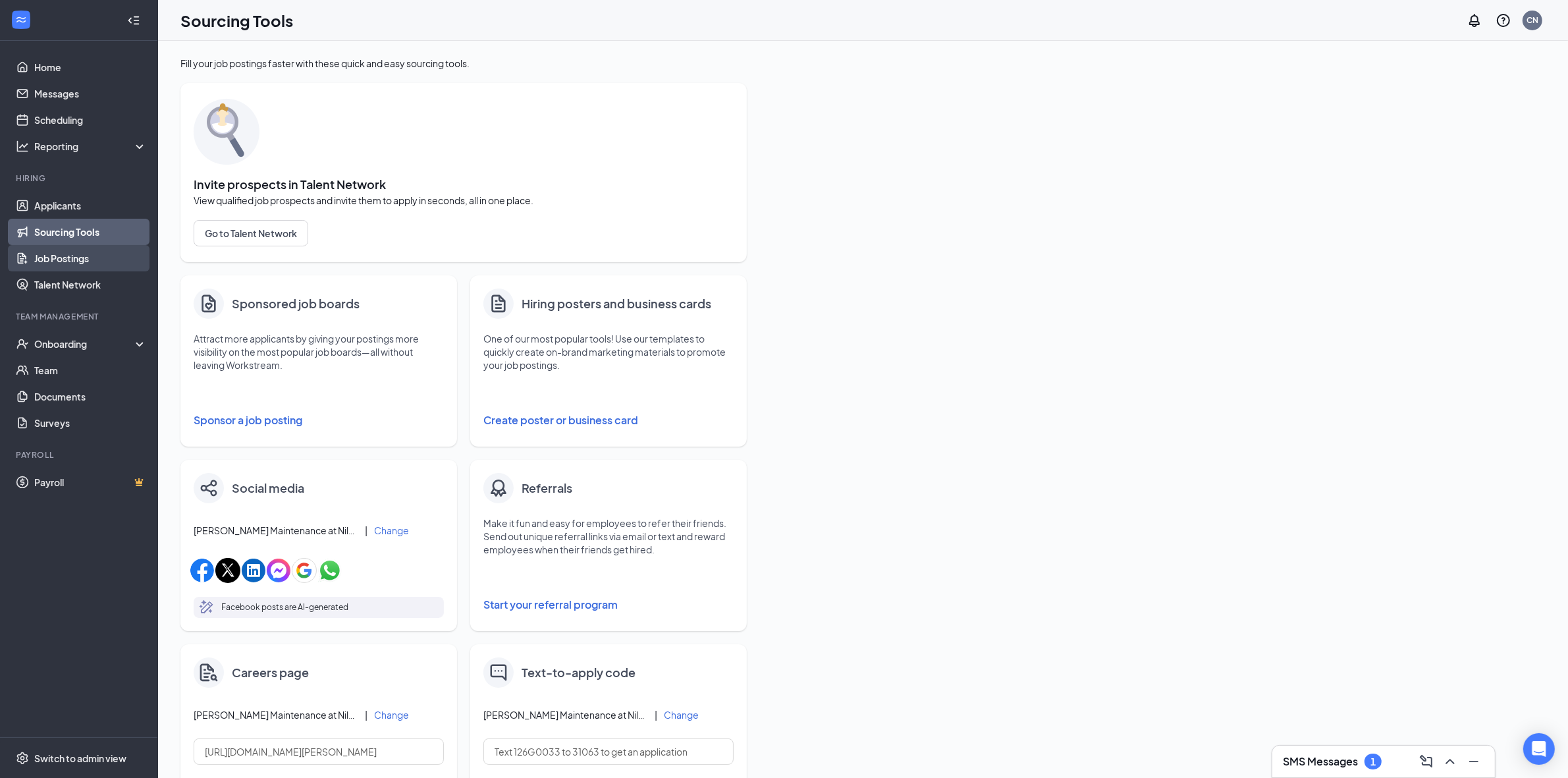
click at [99, 258] on link "Job Postings" at bounding box center [91, 258] width 112 height 26
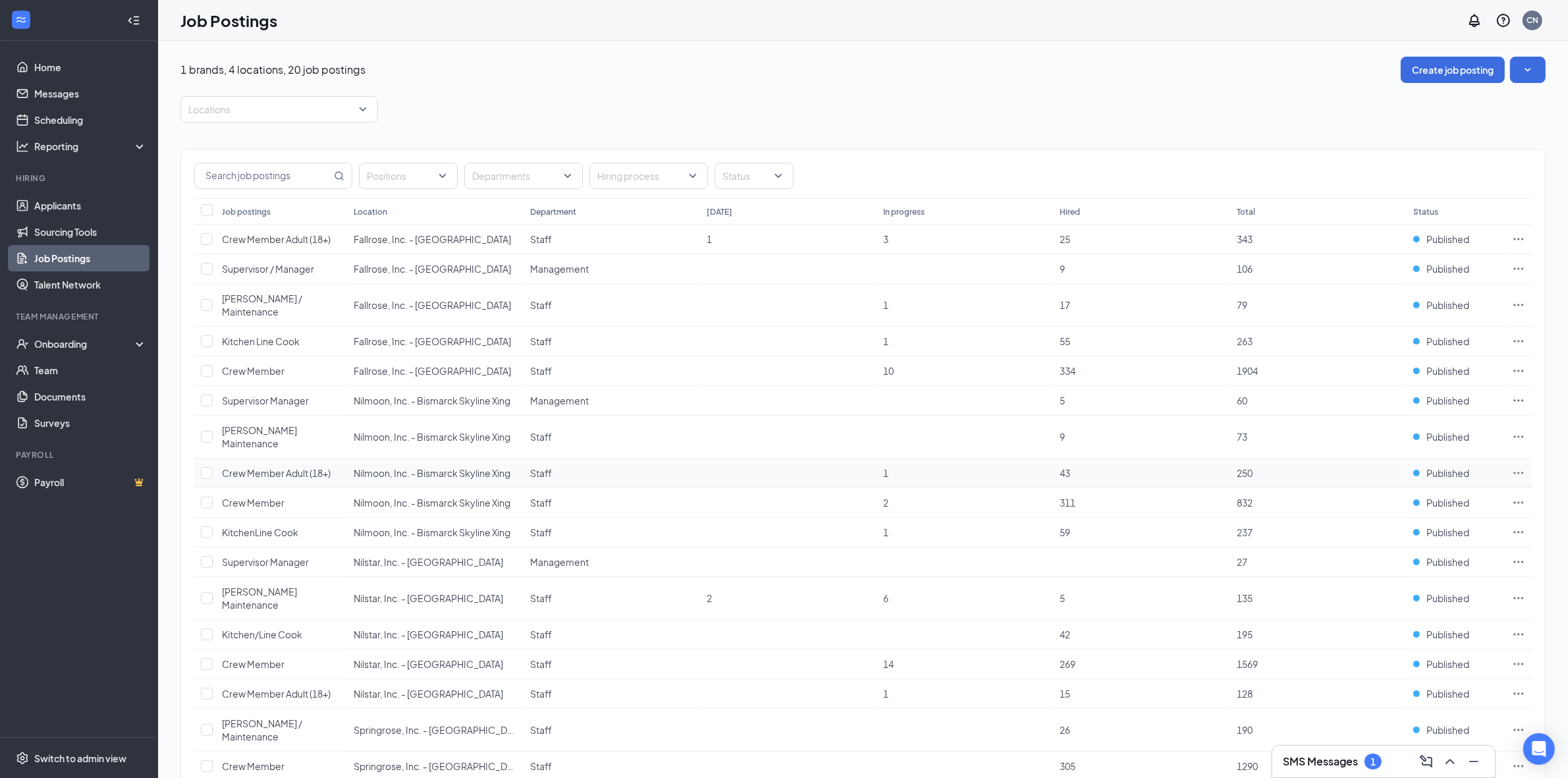
click at [1513, 466] on icon "Ellipses" at bounding box center [1519, 473] width 13 height 13
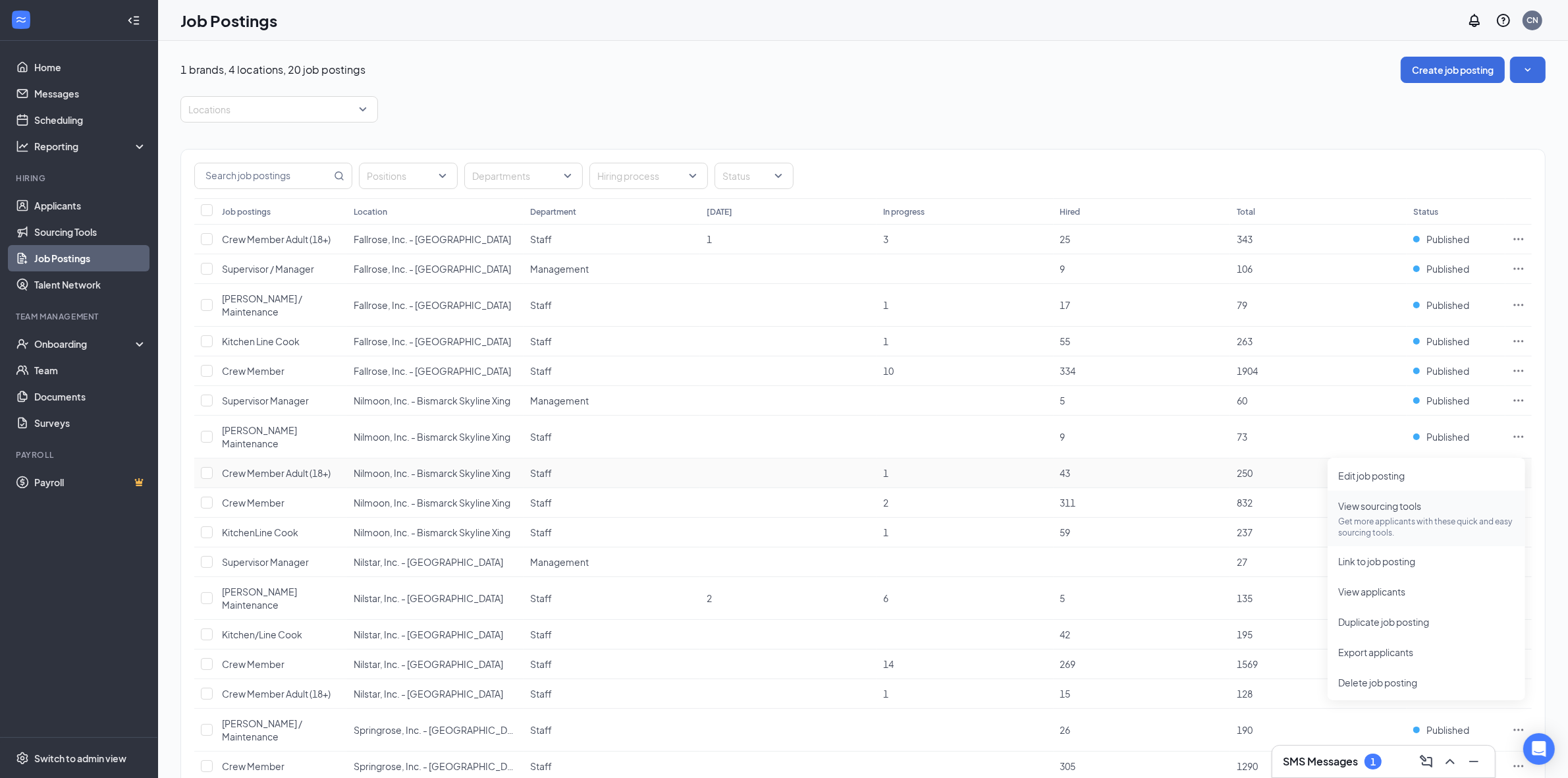
click at [1409, 521] on p "Get more applicants with these quick and easy sourcing tools." at bounding box center [1426, 527] width 177 height 22
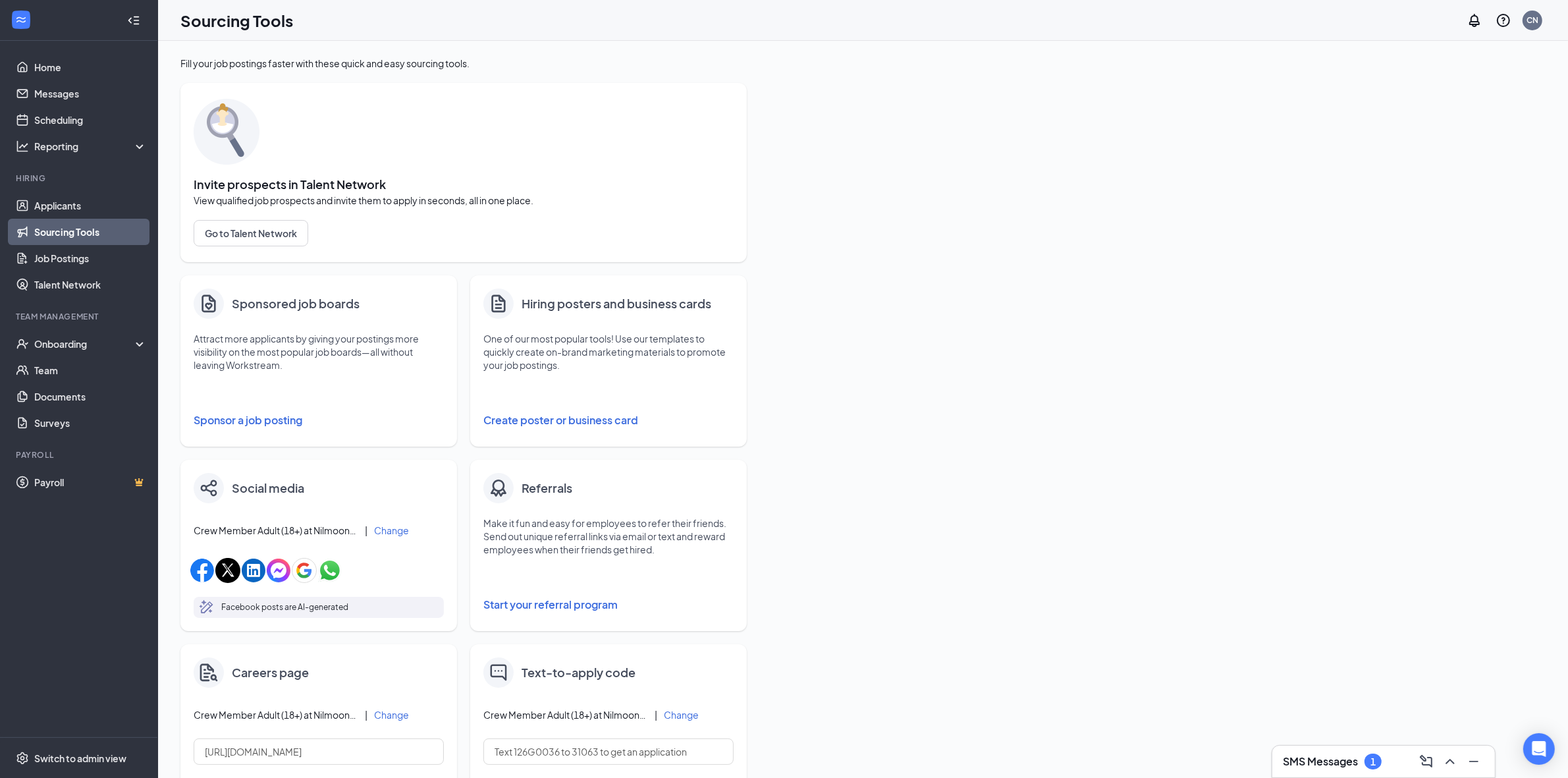
click at [245, 420] on button "Sponsor a job posting" at bounding box center [318, 420] width 250 height 26
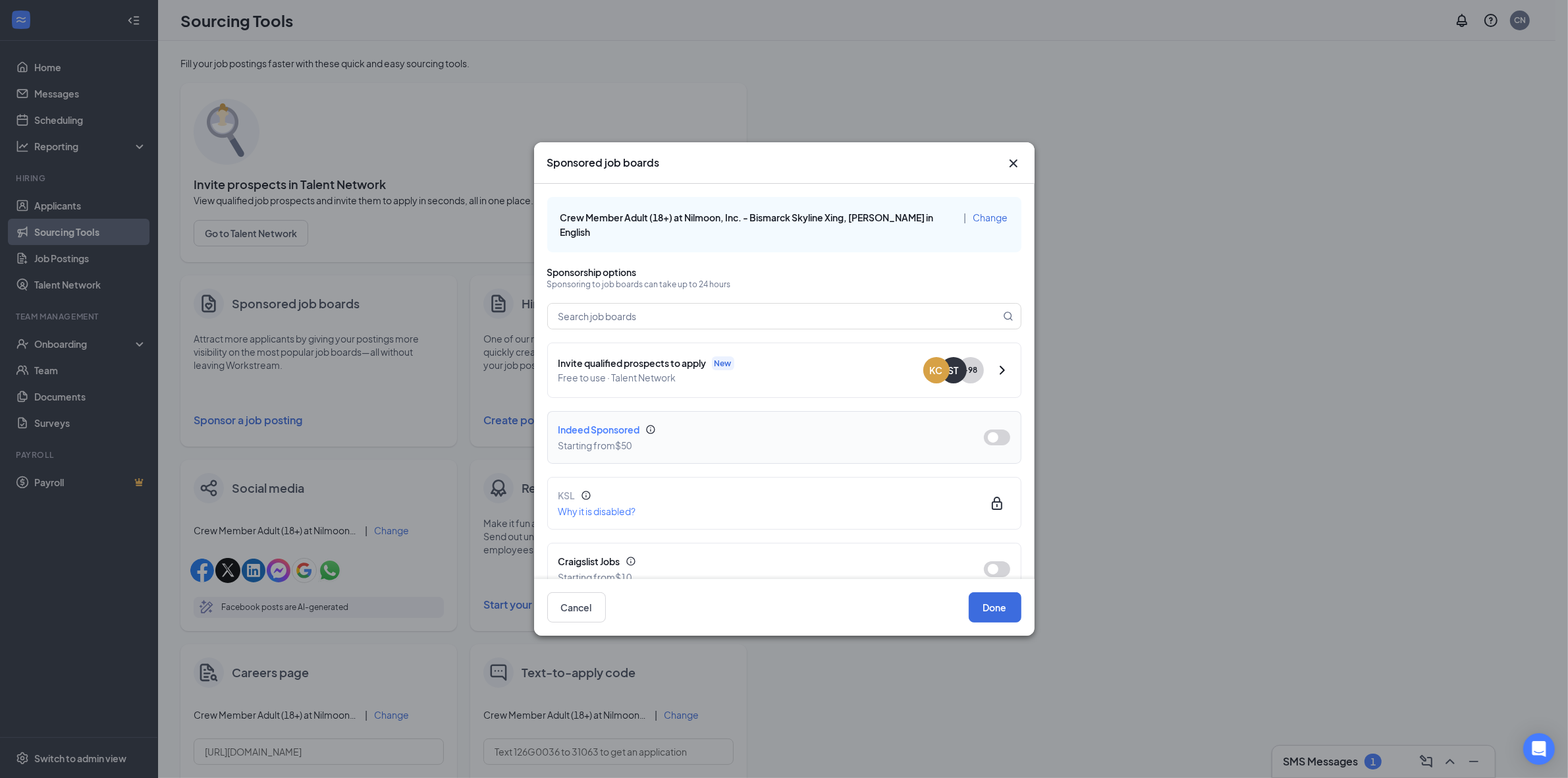
click at [986, 429] on button "button" at bounding box center [996, 437] width 26 height 16
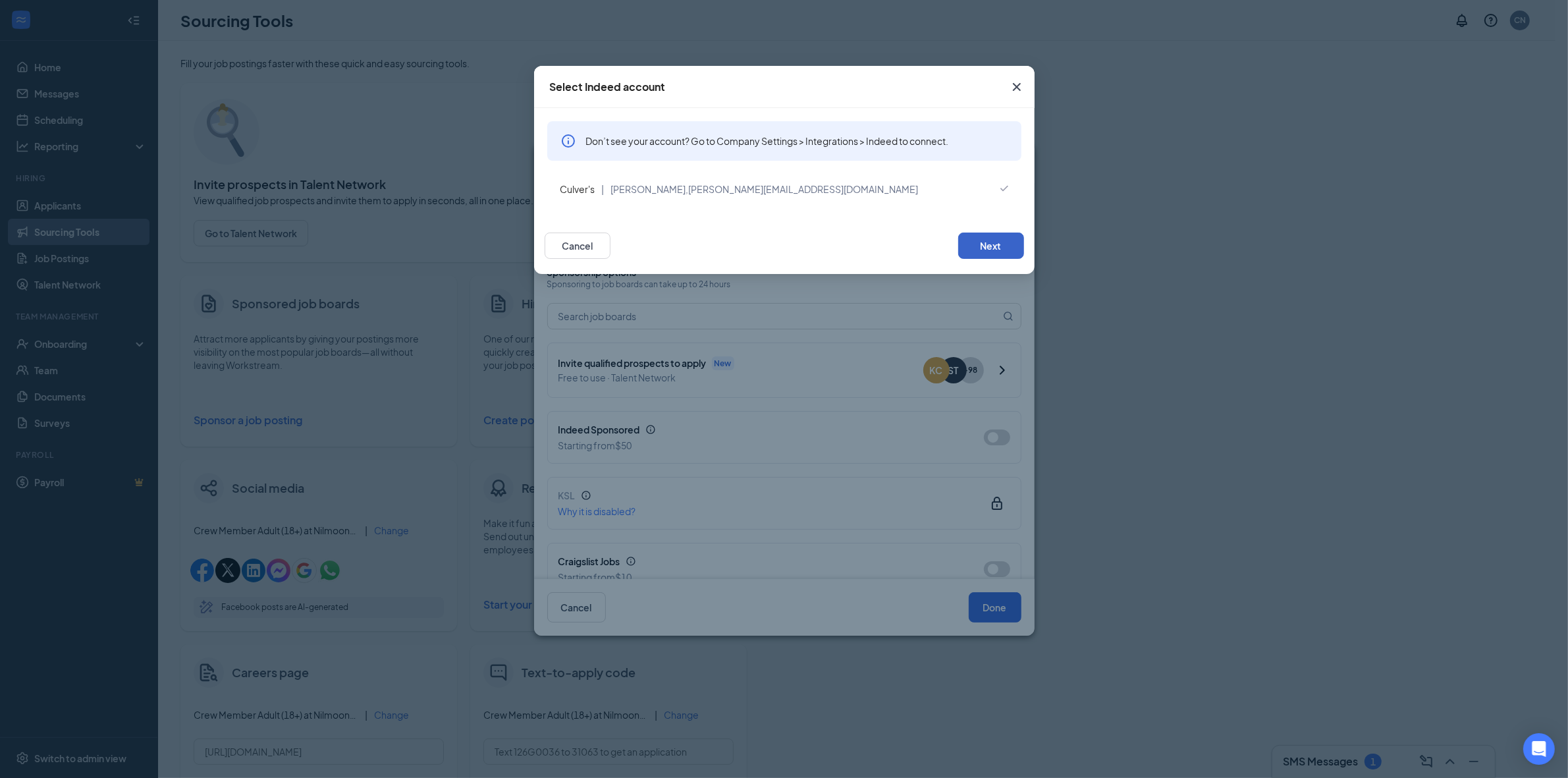
click at [993, 248] on button "Next" at bounding box center [991, 245] width 66 height 26
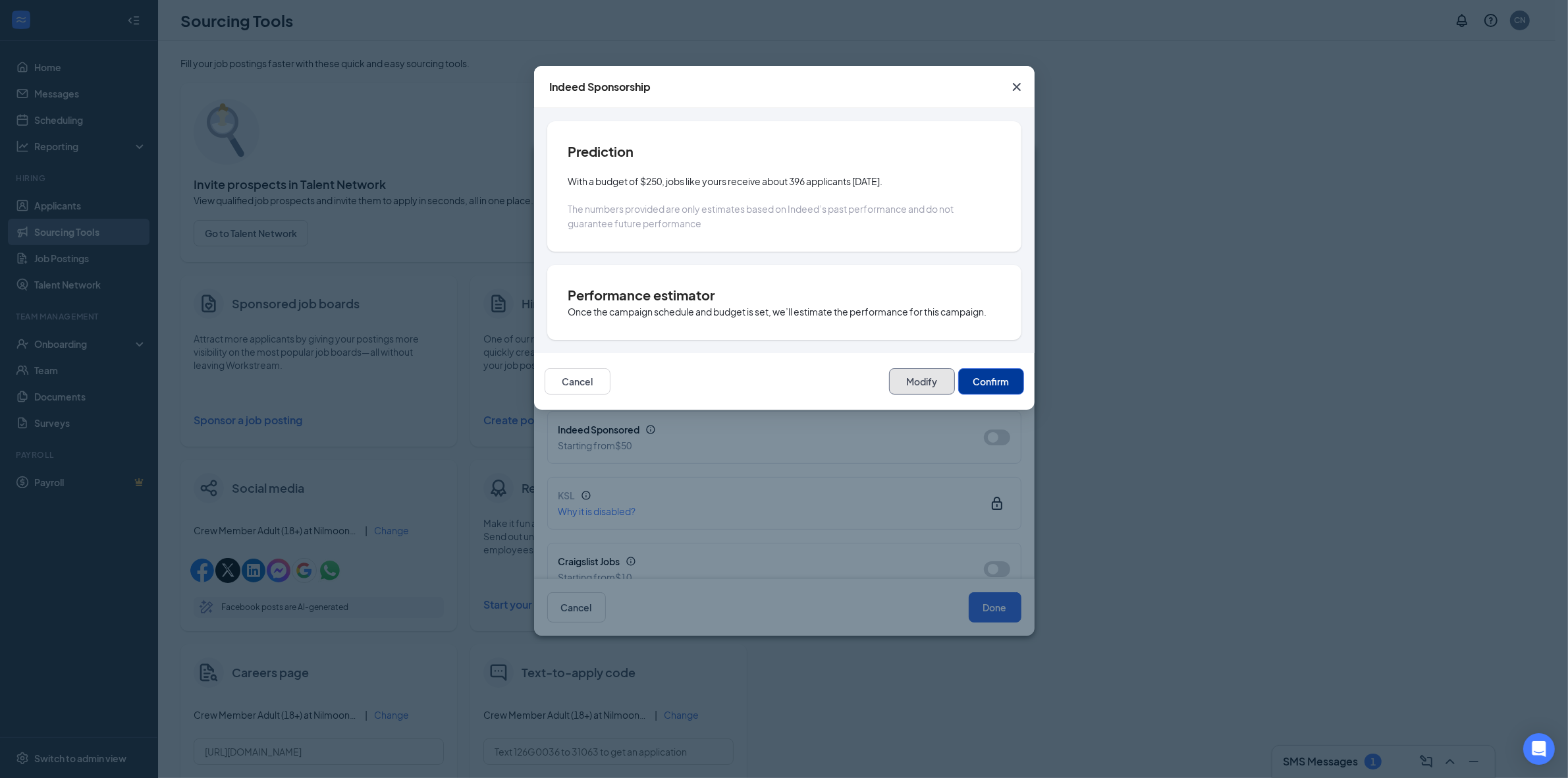
click at [909, 373] on button "Modify" at bounding box center [922, 381] width 66 height 26
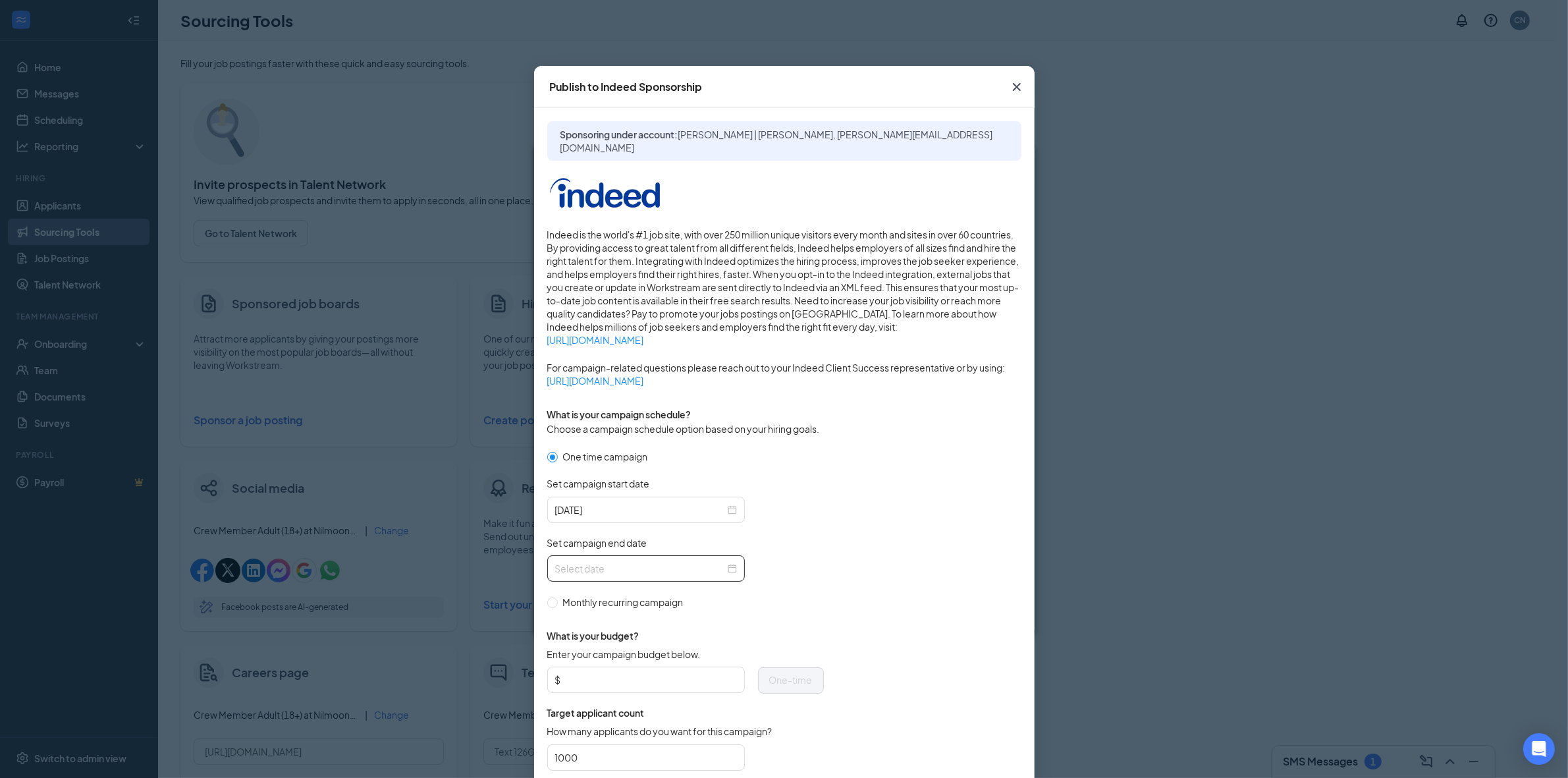
click at [698, 570] on input "Set campaign end date" at bounding box center [640, 568] width 170 height 14
click at [694, 604] on button "button" at bounding box center [697, 597] width 14 height 26
type input "[DATE]"
click at [635, 677] on td "15" at bounding box center [632, 686] width 24 height 19
click at [690, 675] on input "Enter your campaign budget below." at bounding box center [650, 680] width 173 height 19
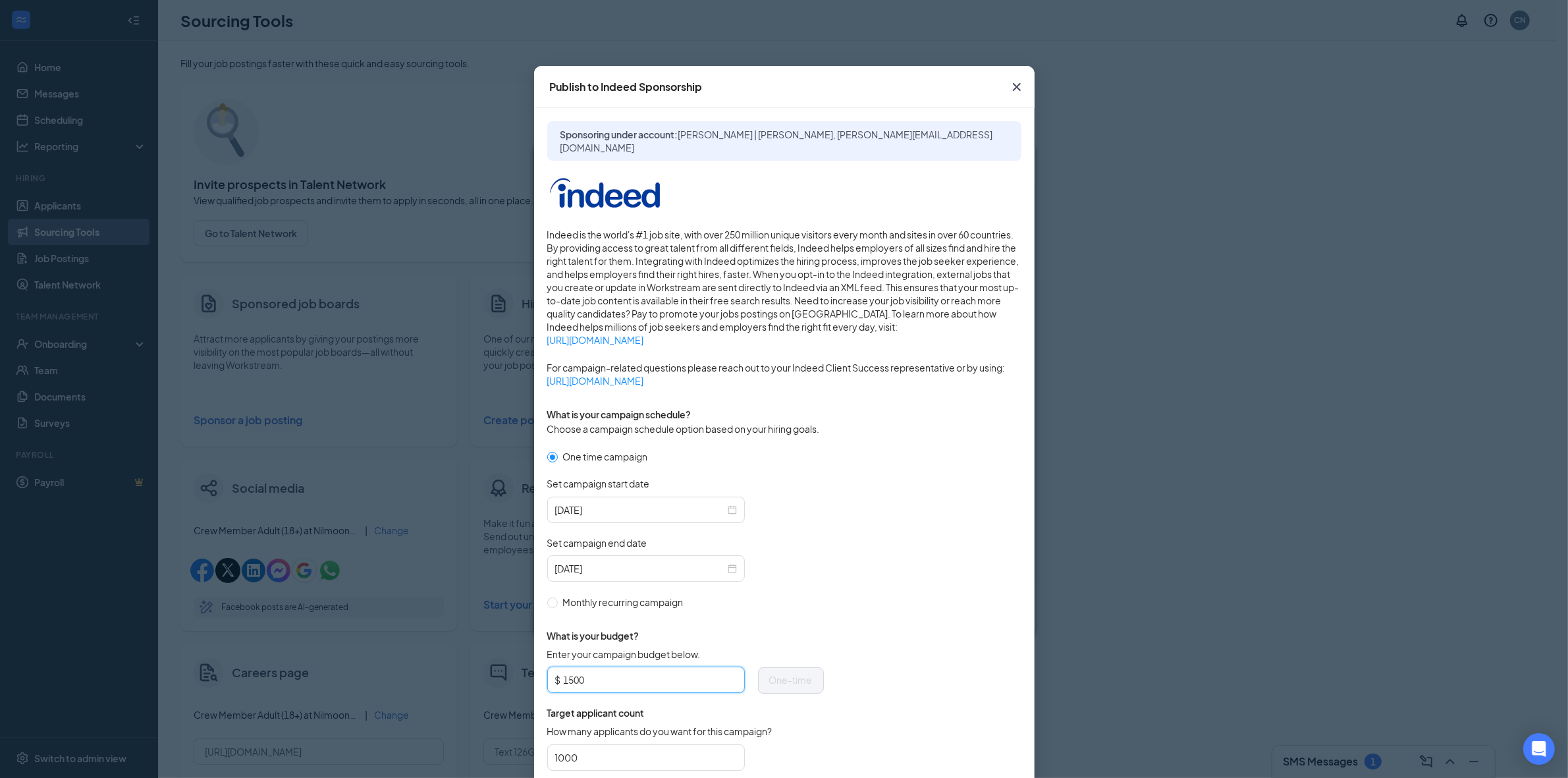
type input "1500"
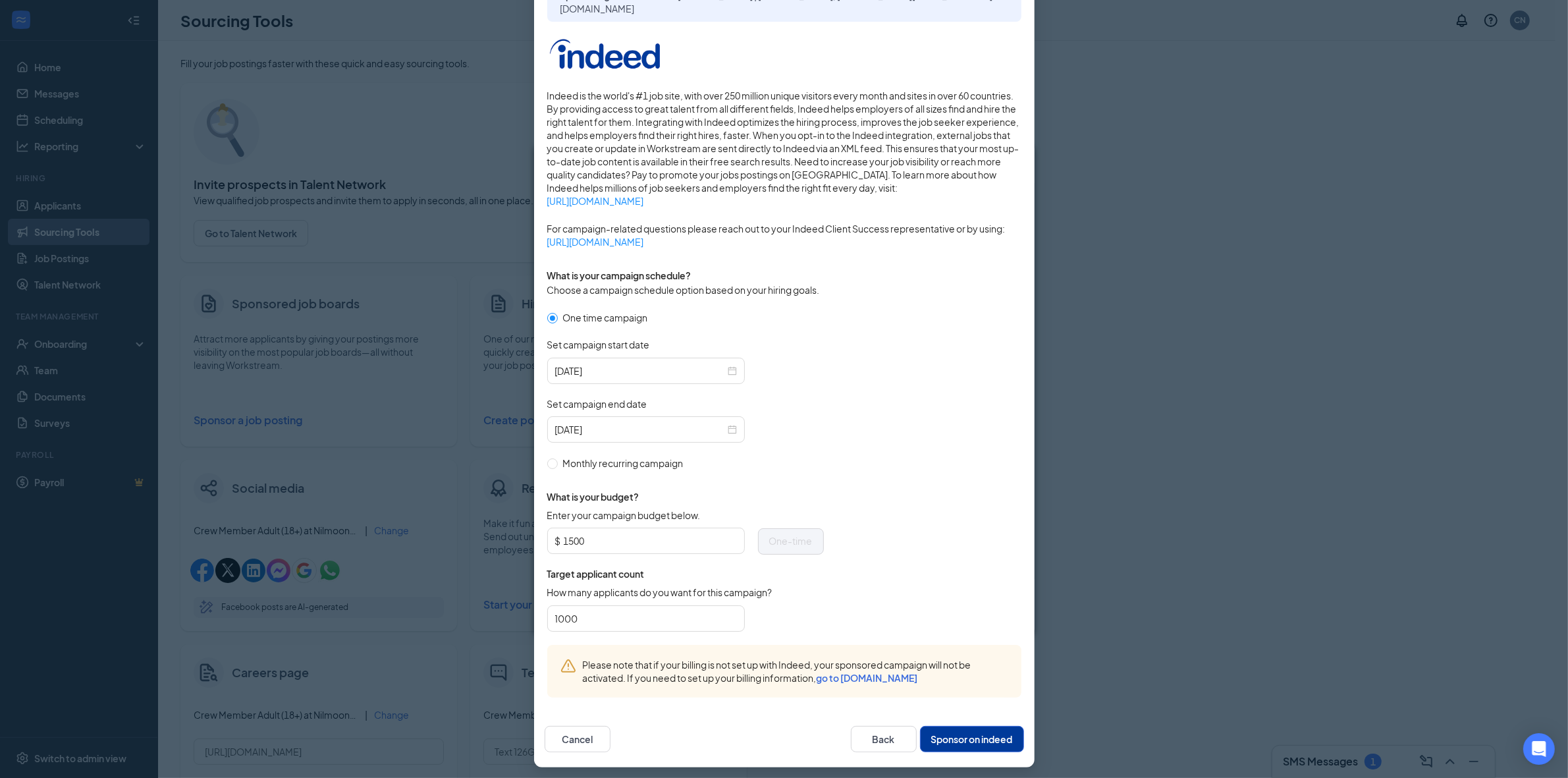
scroll to position [145, 0]
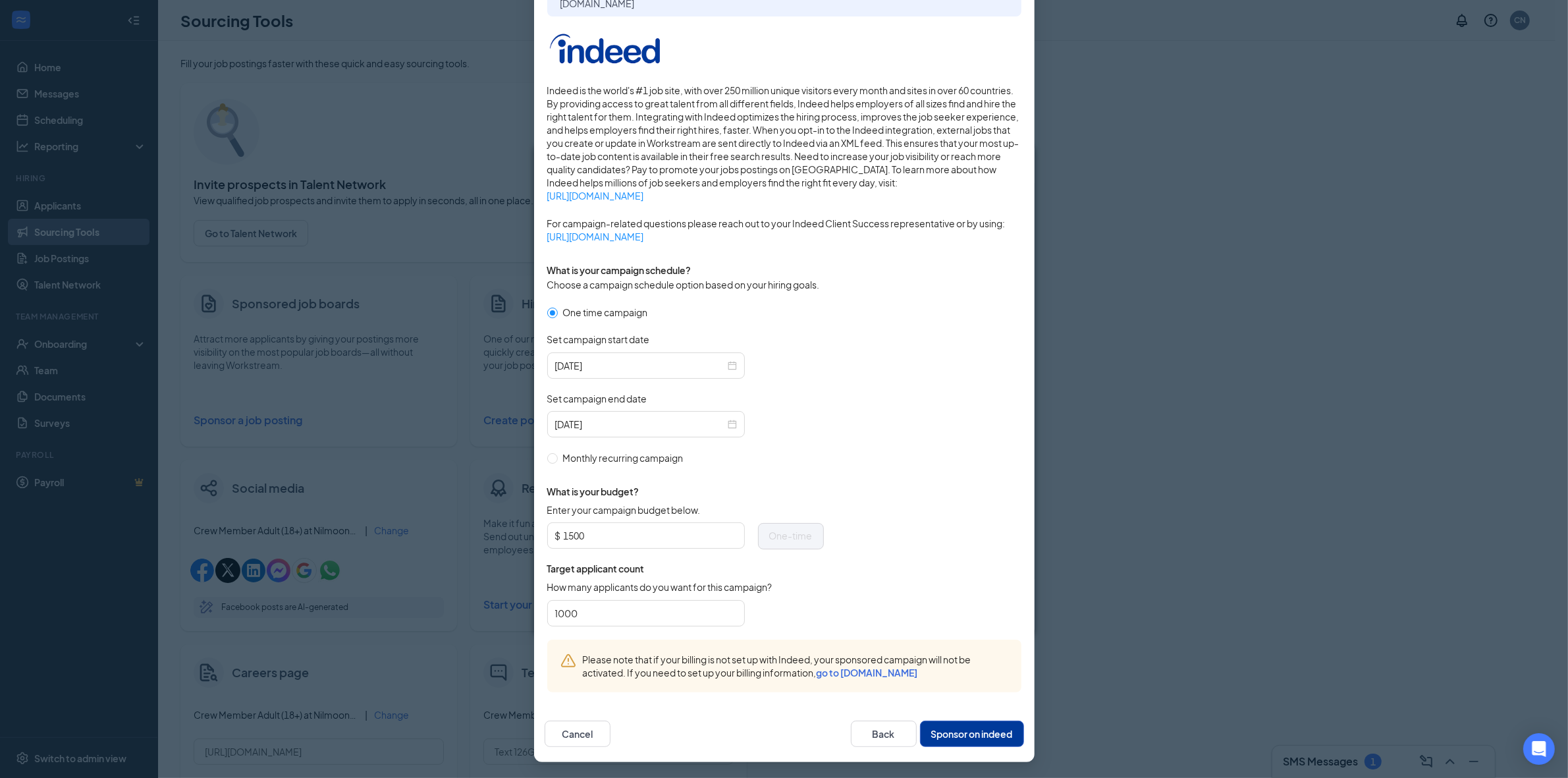
click at [968, 736] on button "Sponsor on indeed" at bounding box center [972, 734] width 104 height 26
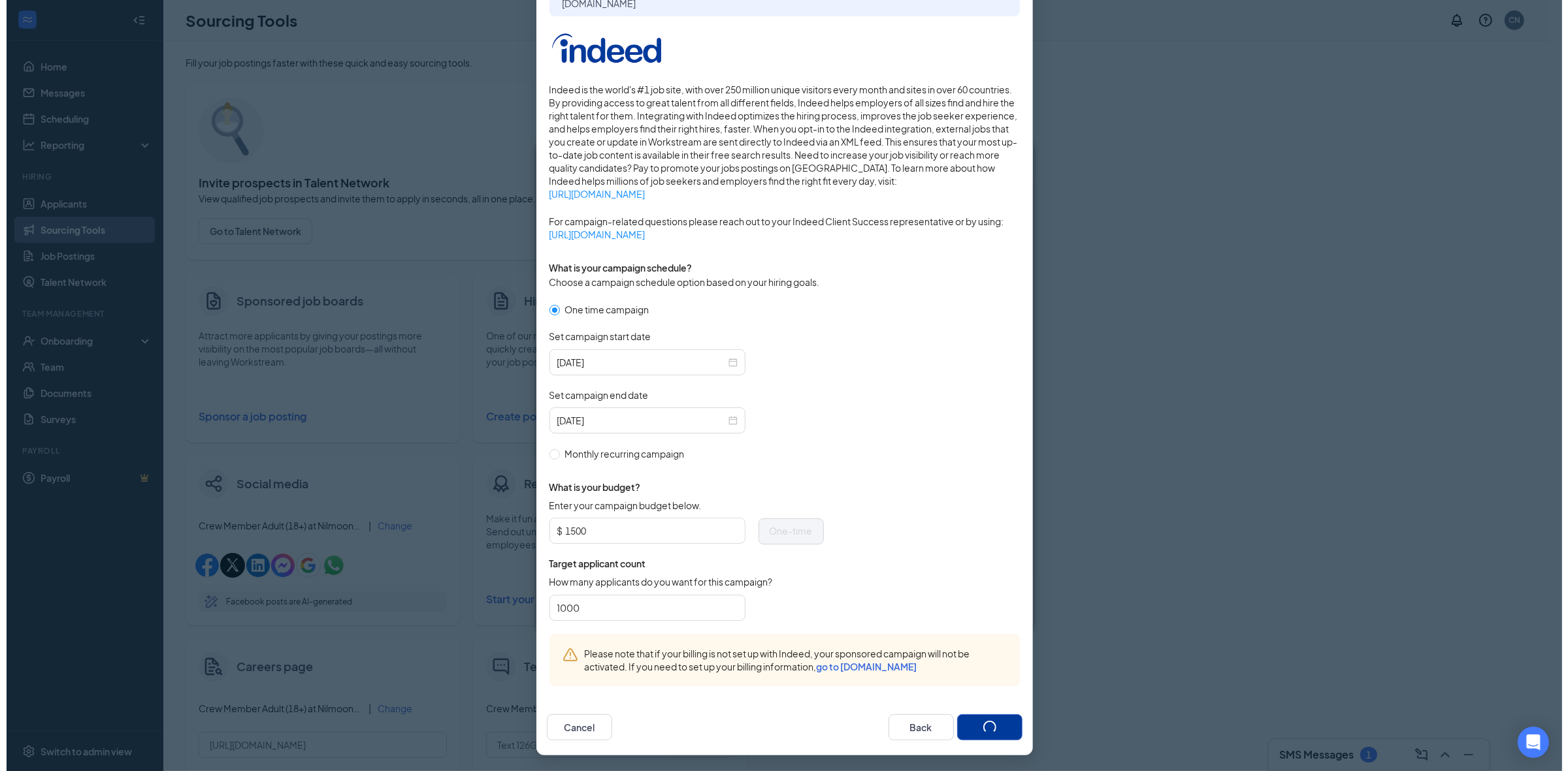
scroll to position [78, 0]
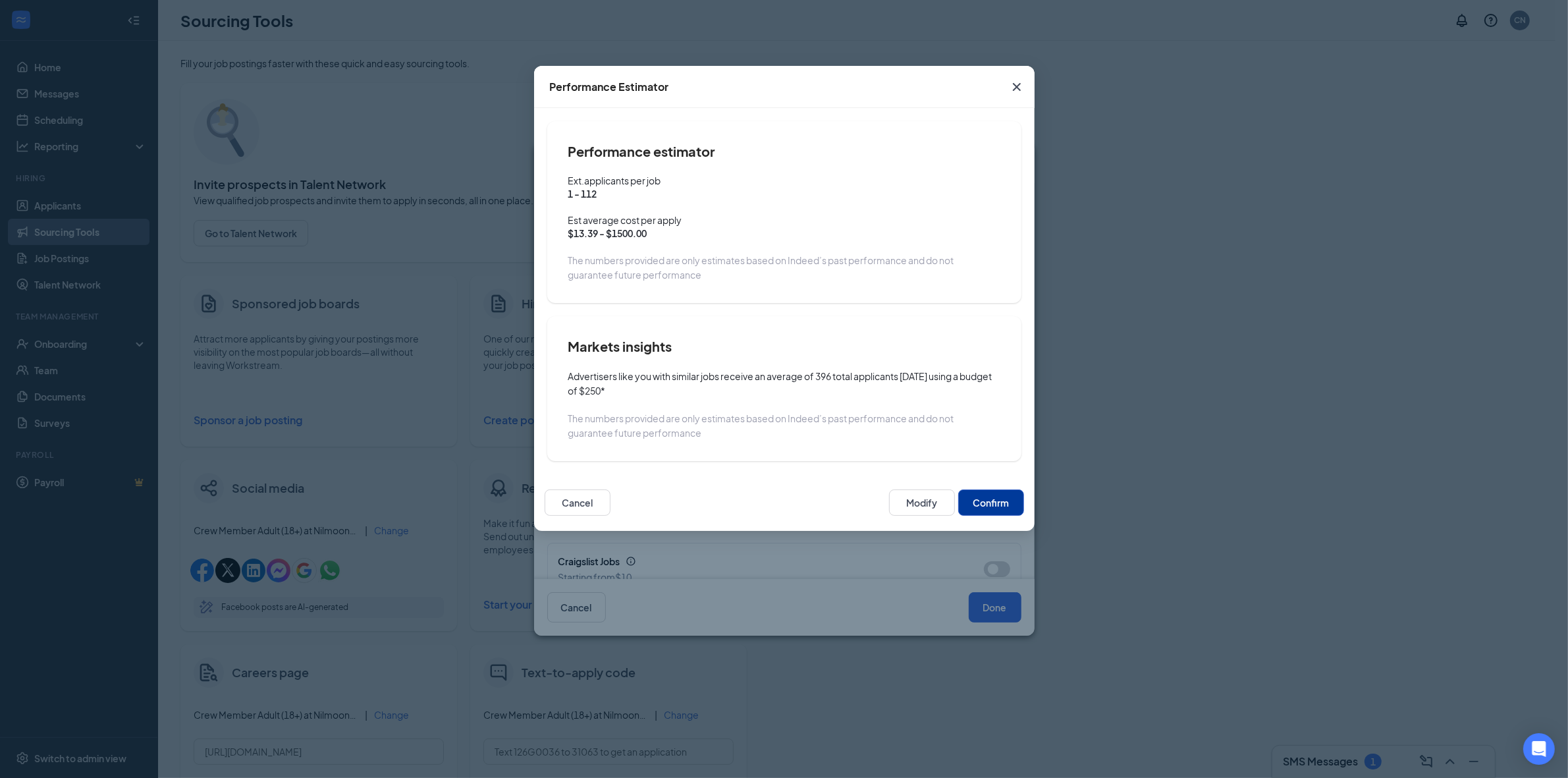
click at [991, 502] on button "Confirm" at bounding box center [991, 502] width 66 height 26
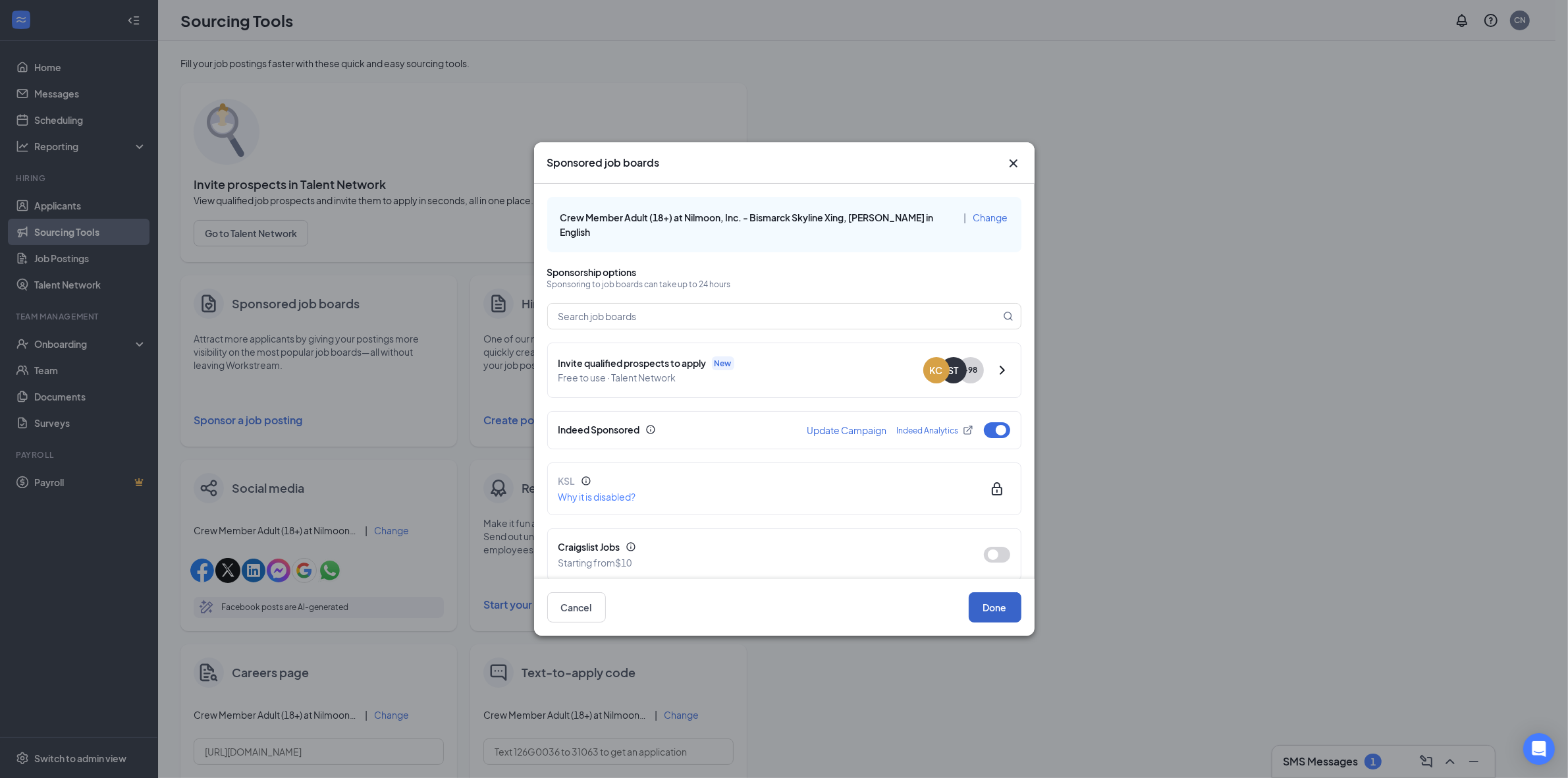
click at [996, 608] on button "Done" at bounding box center [995, 607] width 52 height 30
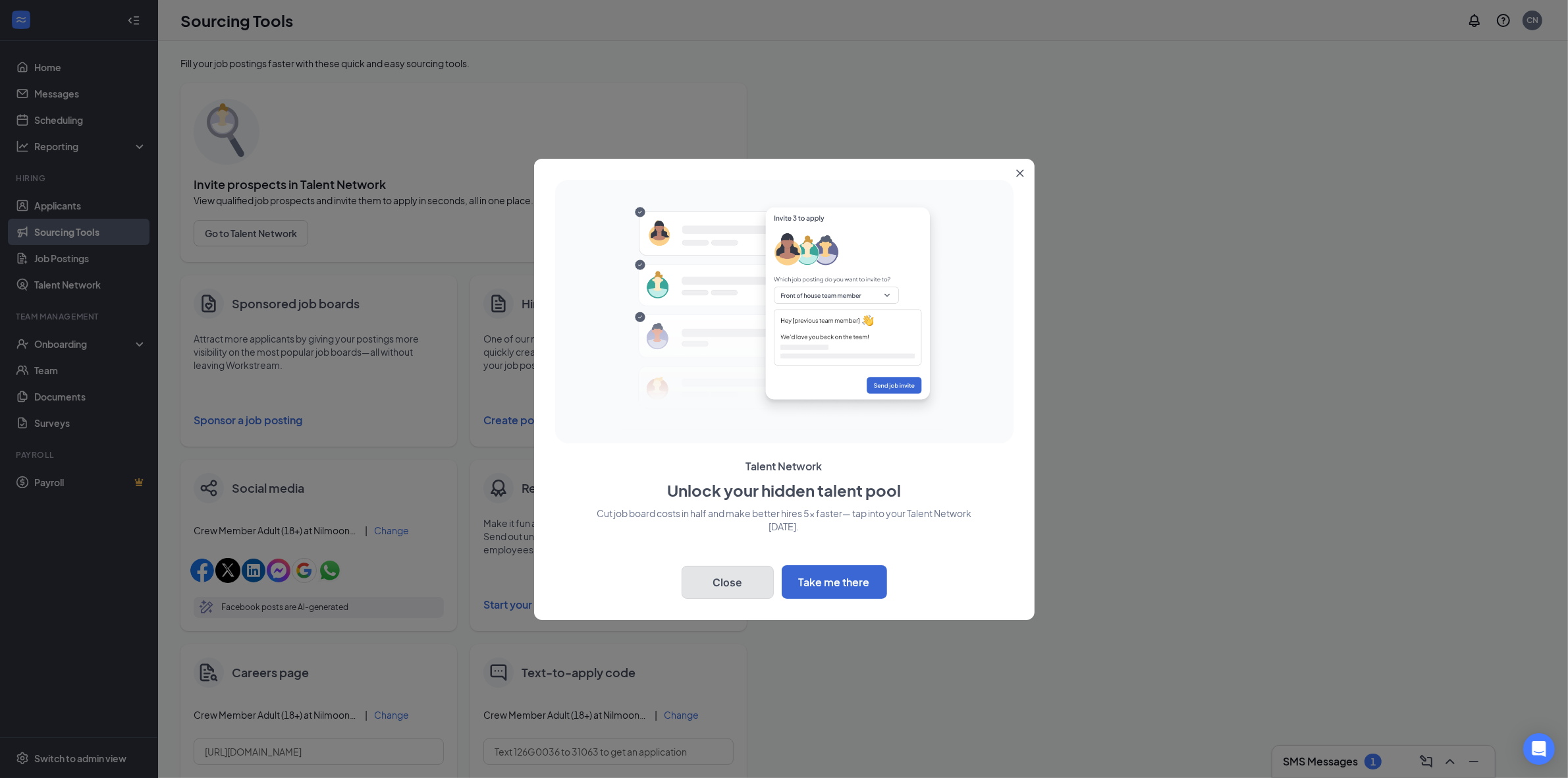
click at [705, 578] on button "Close" at bounding box center [727, 582] width 92 height 33
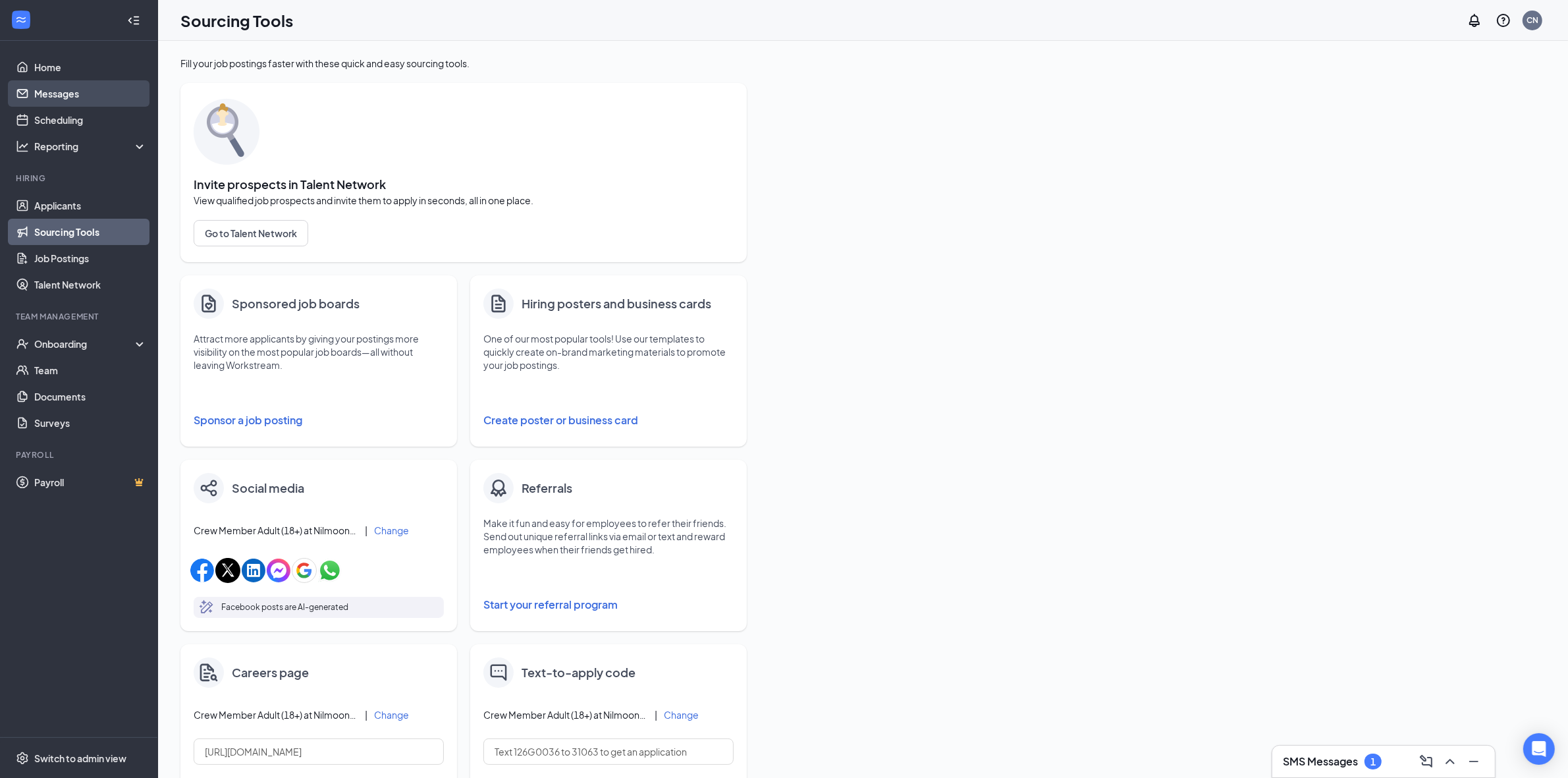
click at [85, 90] on link "Messages" at bounding box center [91, 93] width 112 height 26
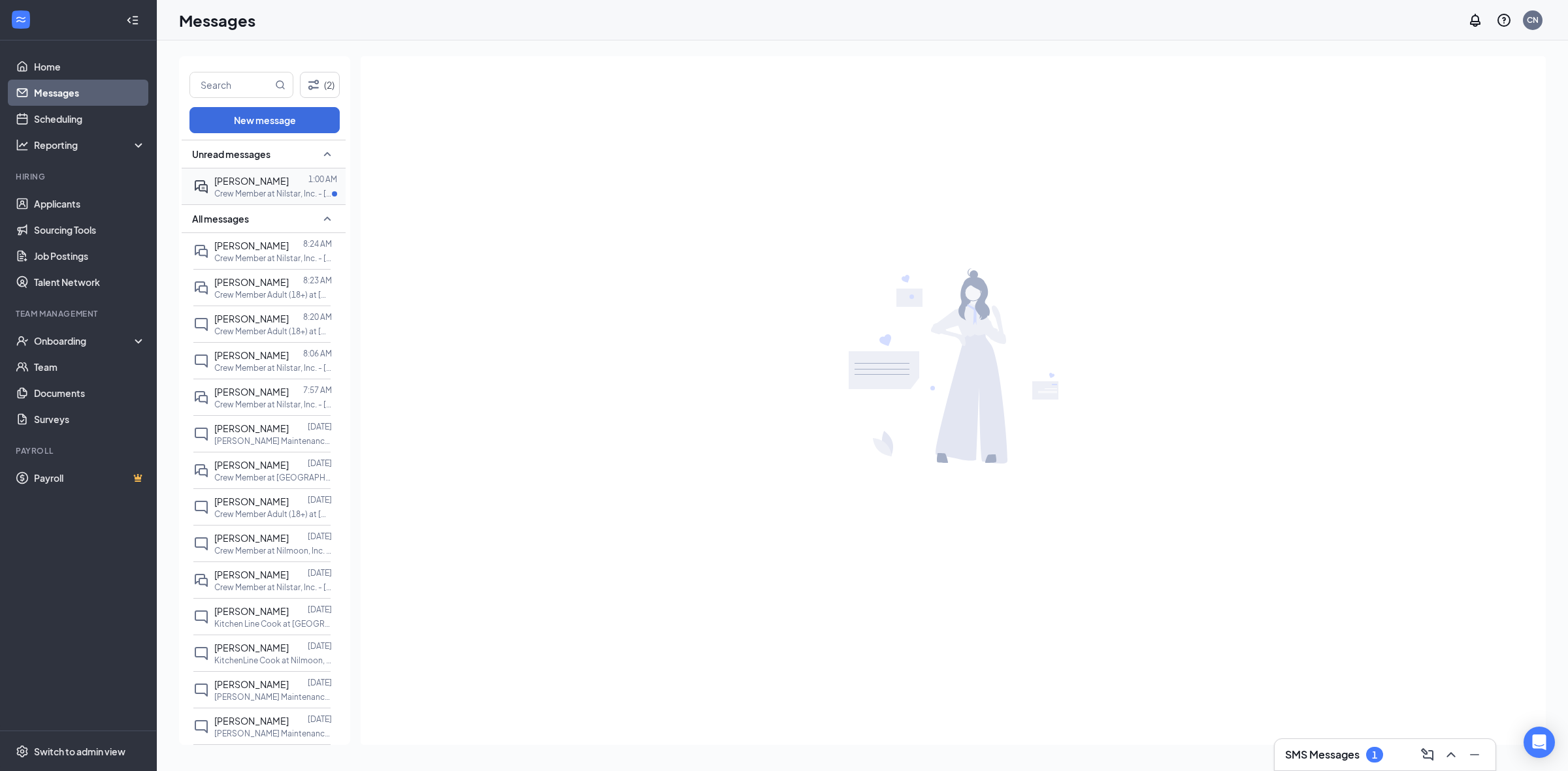
click at [249, 190] on p "Crew Member at Nilstar, Inc. - [GEOGRAPHIC_DATA]" at bounding box center [273, 193] width 117 height 11
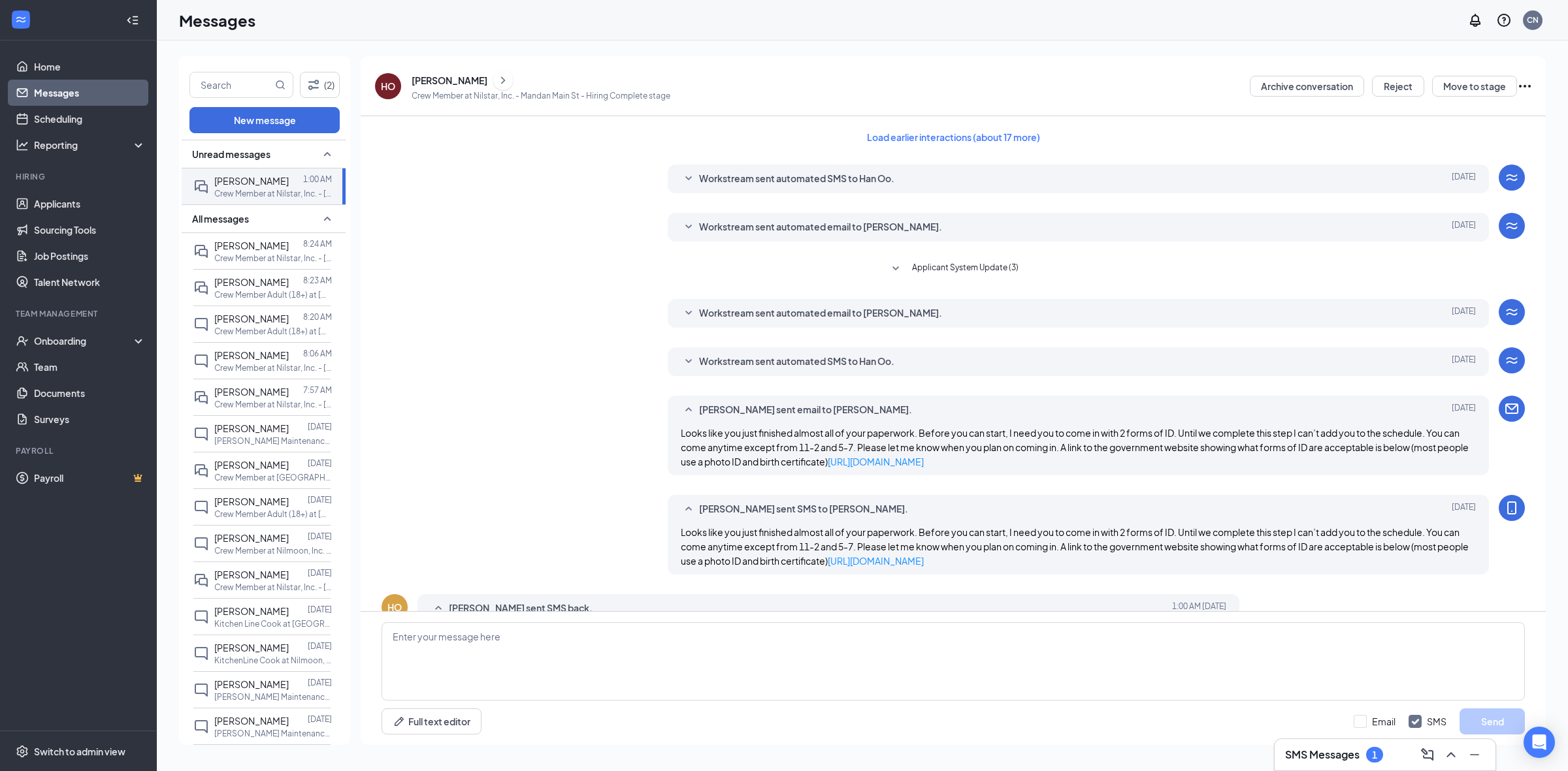
scroll to position [105, 0]
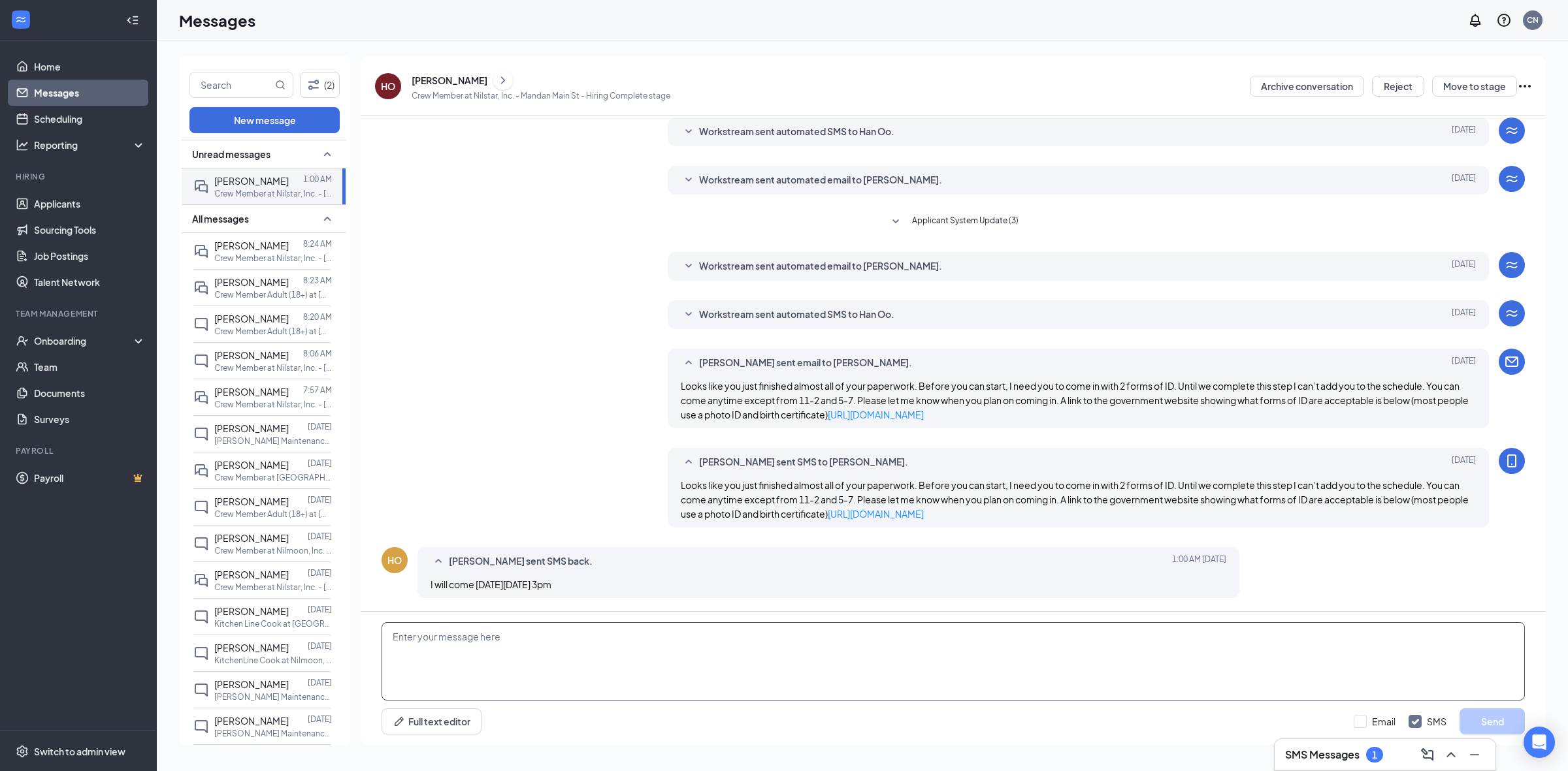
click at [850, 657] on textarea at bounding box center [953, 661] width 1143 height 78
type textarea "Sounds perfect"
click at [1486, 715] on button "Send" at bounding box center [1492, 721] width 65 height 26
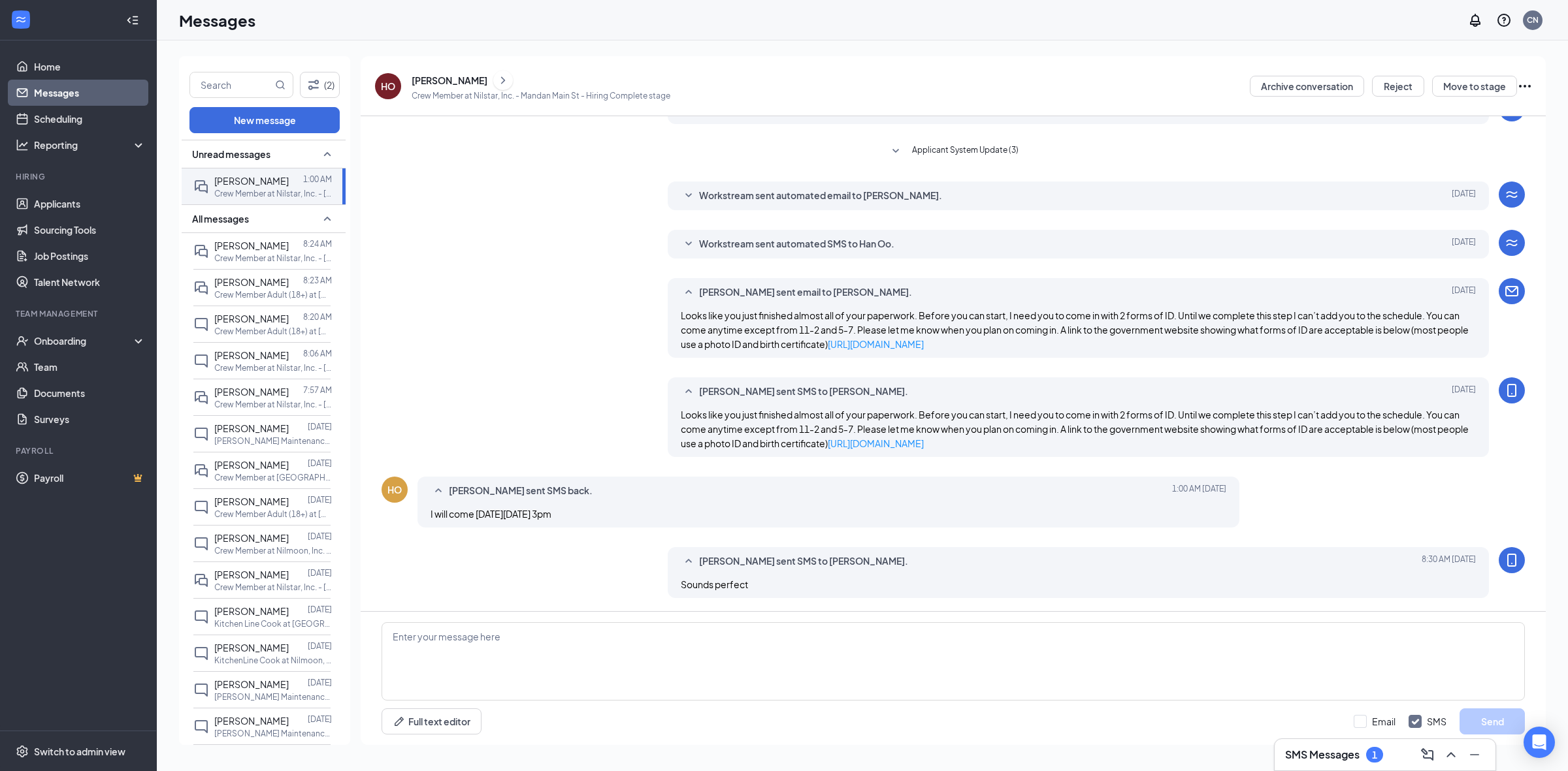
scroll to position [175, 0]
